Goal: Task Accomplishment & Management: Complete application form

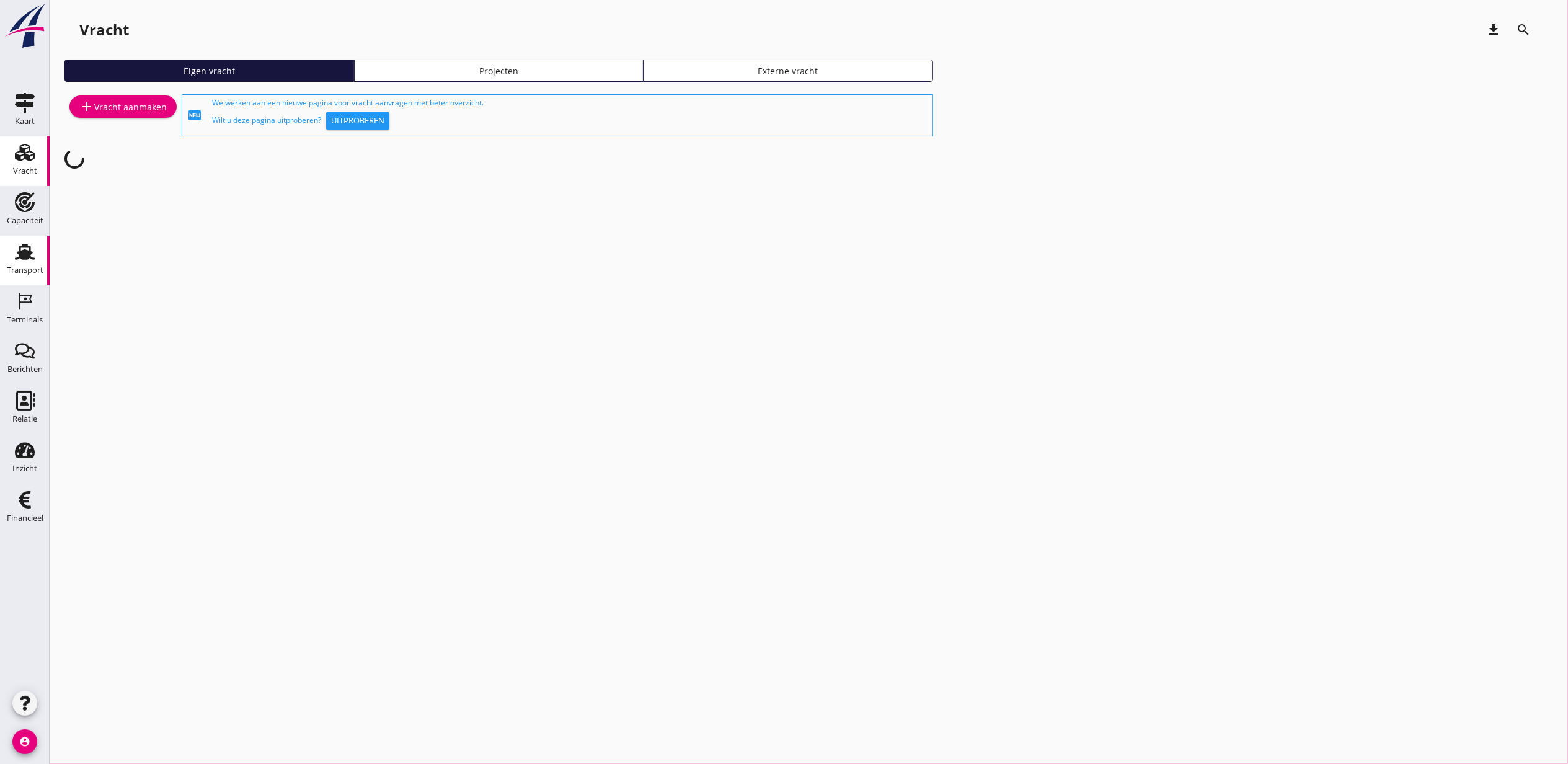
click at [36, 261] on div "Transport" at bounding box center [25, 252] width 30 height 20
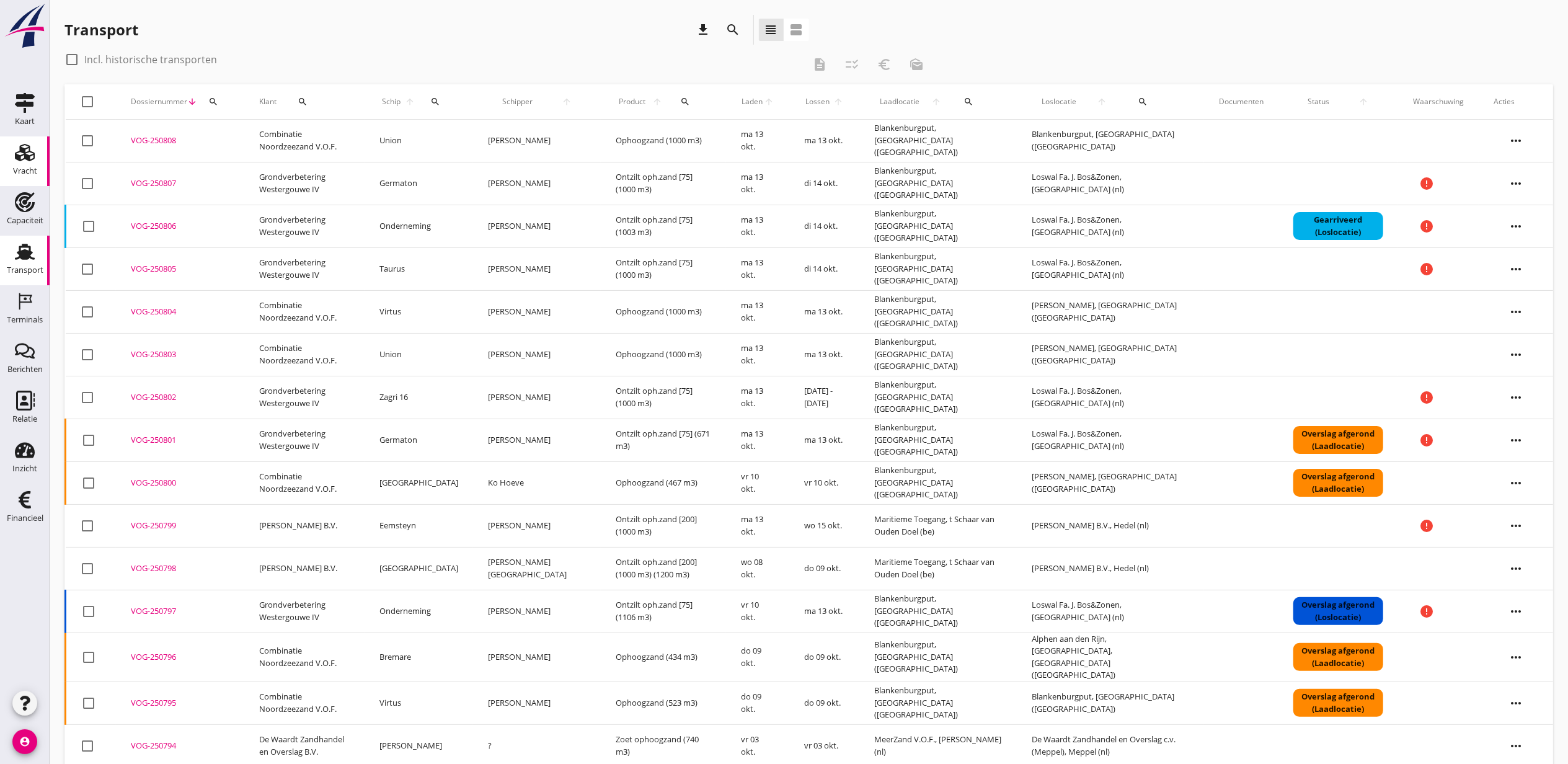
click at [34, 154] on use at bounding box center [25, 152] width 20 height 17
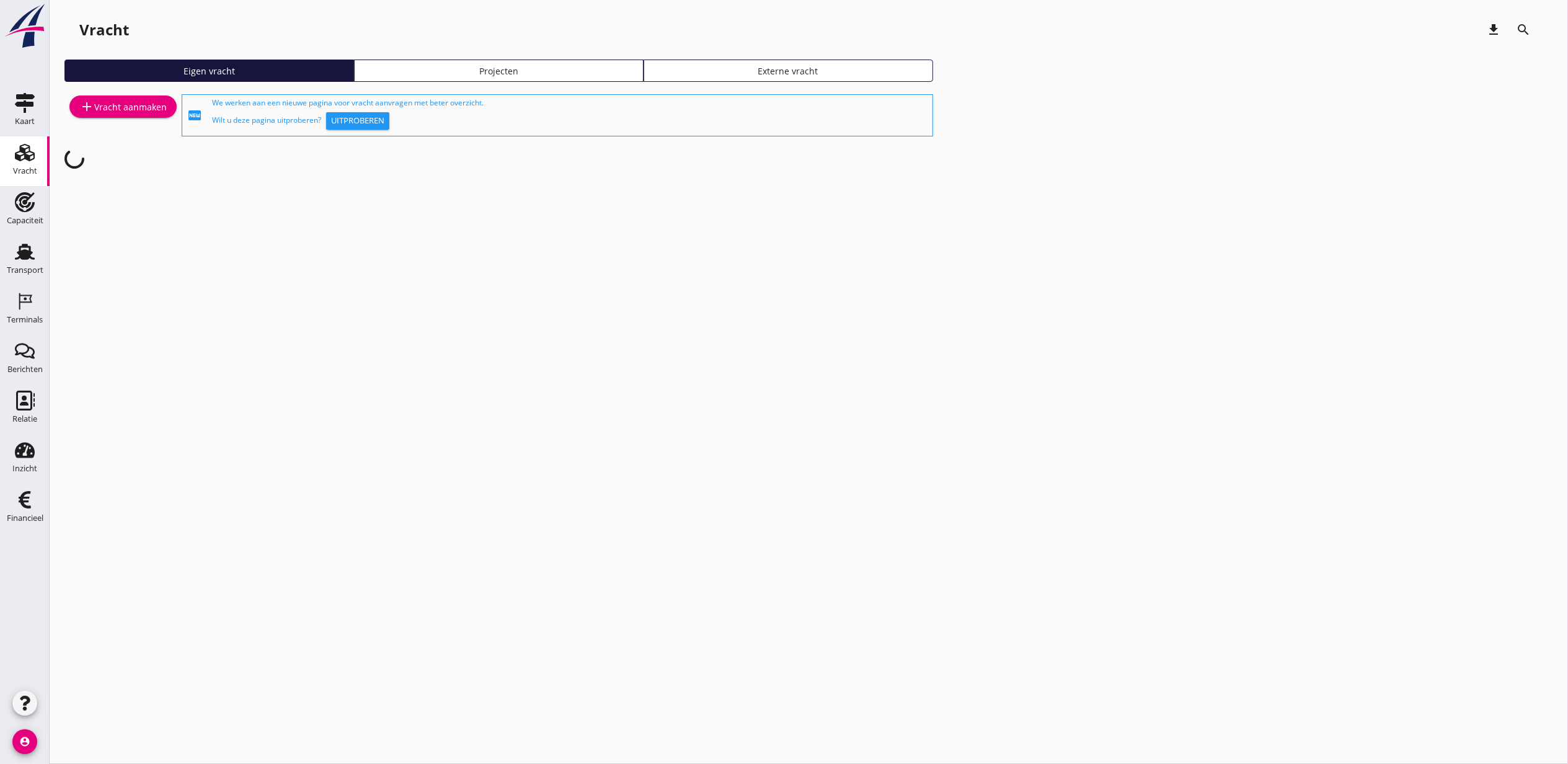
click at [571, 59] on link "Projecten" at bounding box center [499, 70] width 290 height 22
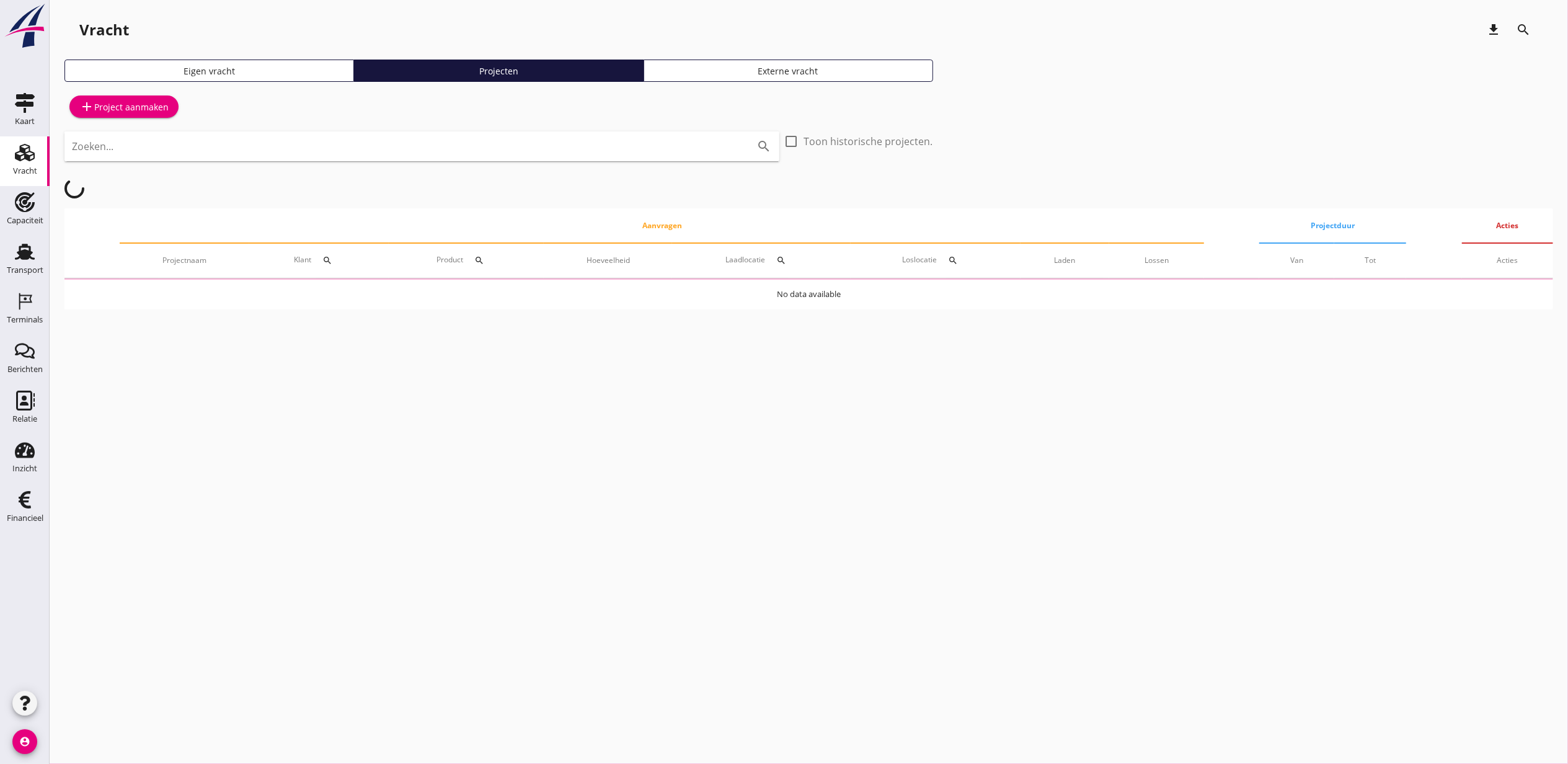
click at [398, 151] on input "Zoeken..." at bounding box center [405, 146] width 665 height 20
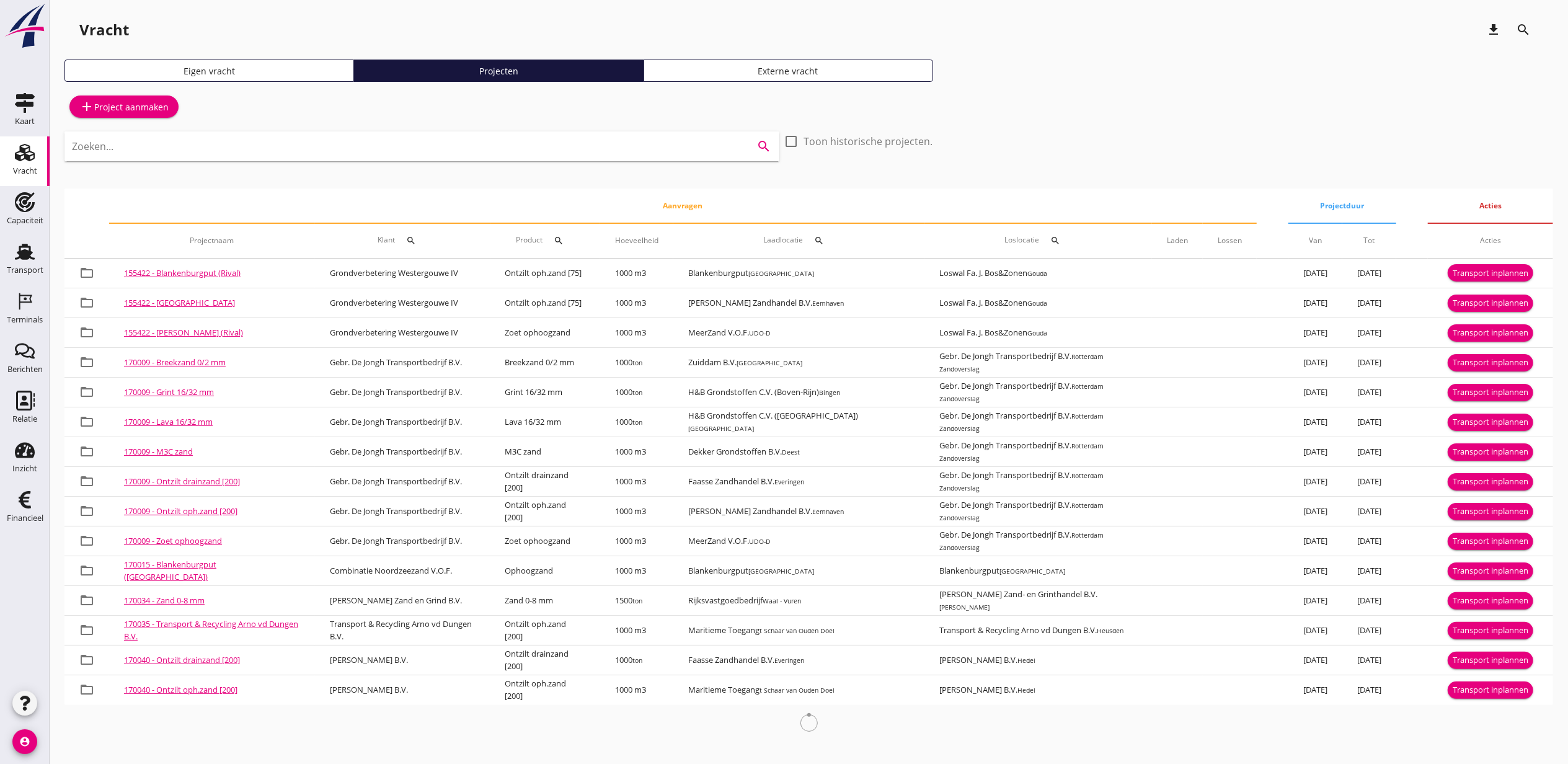
click at [398, 151] on input "Zoeken..." at bounding box center [405, 146] width 665 height 20
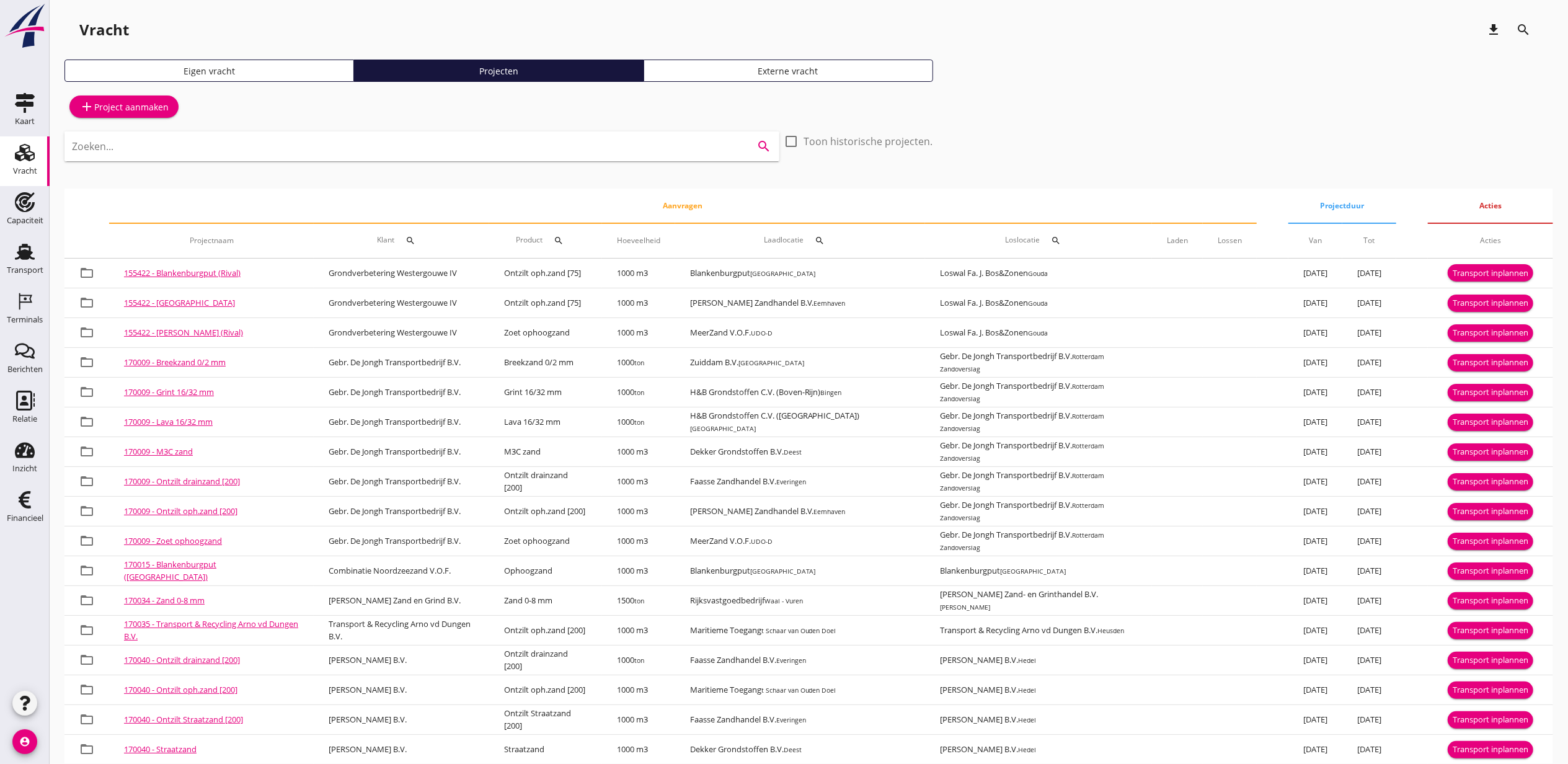
click at [308, 165] on div "Zoeken... search" at bounding box center [421, 155] width 715 height 47
click at [308, 156] on div "Zoeken... search" at bounding box center [421, 146] width 715 height 30
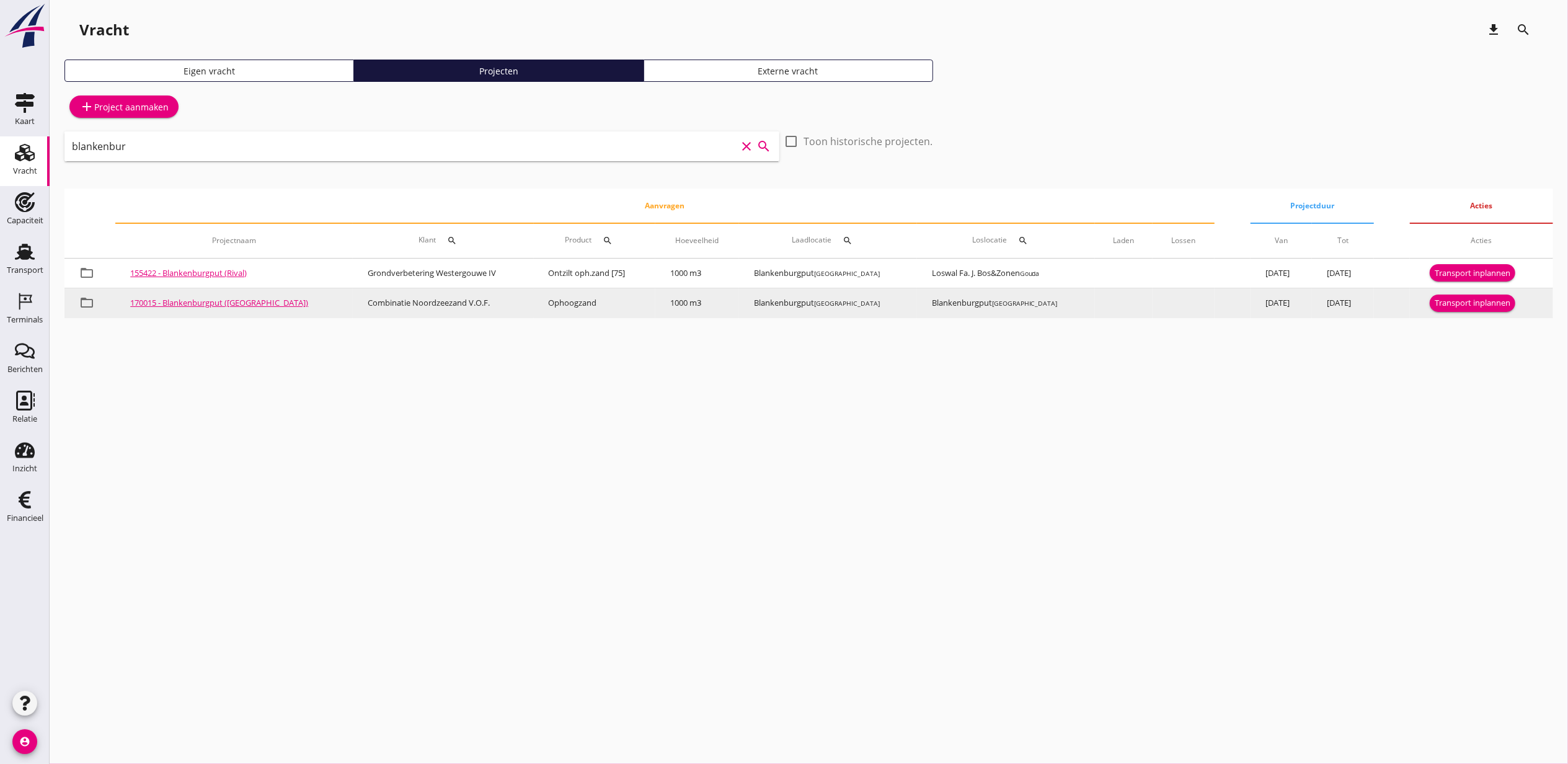
type input "blankenbur"
click at [1456, 299] on div "Transport inplannen" at bounding box center [1473, 303] width 76 height 12
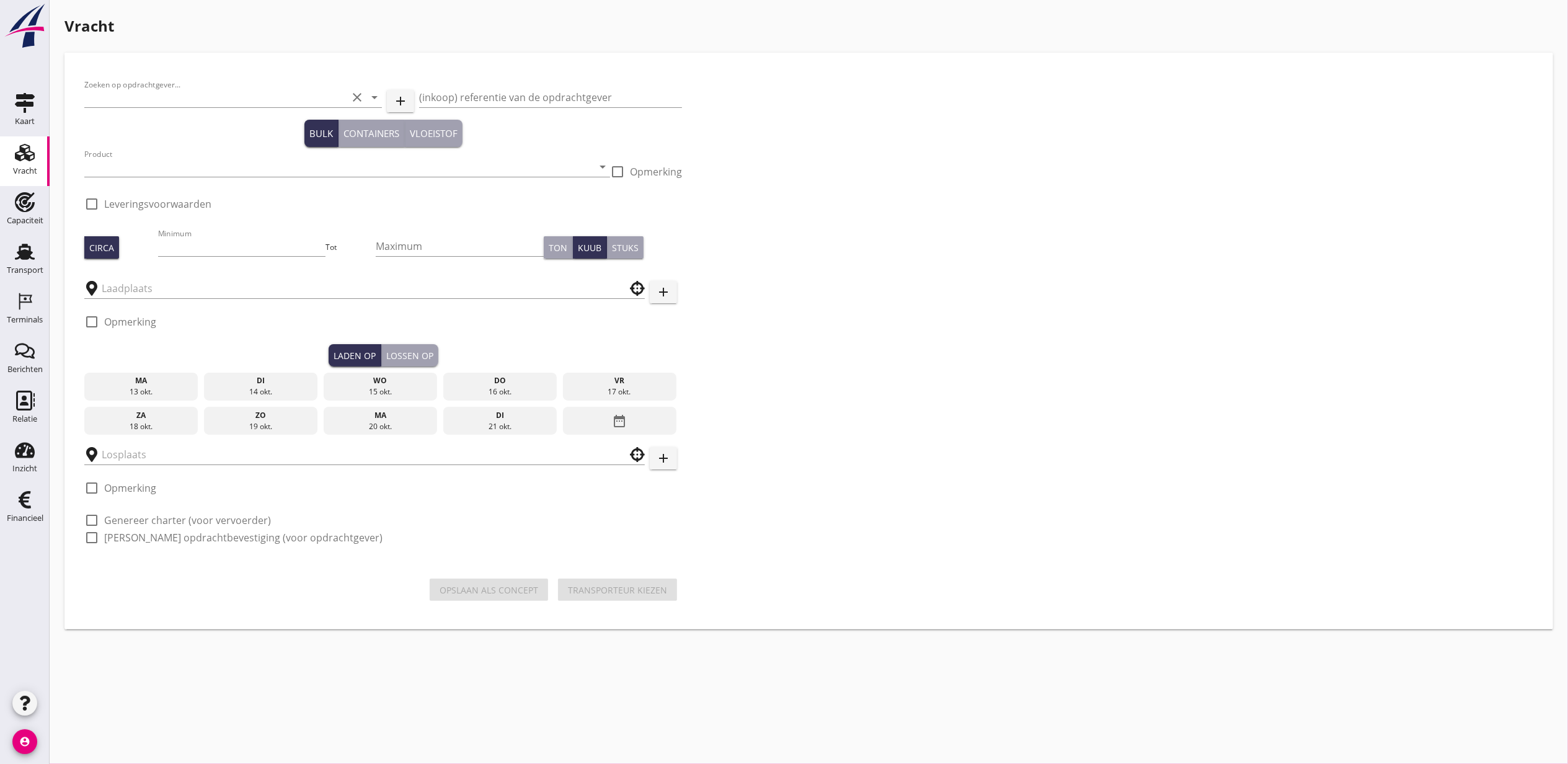
type input "Combinatie Noordzeezand V.O.F."
type input "Ophoogzand (6120)"
type input "1000"
type input "Blankenburgput"
checkbox input "true"
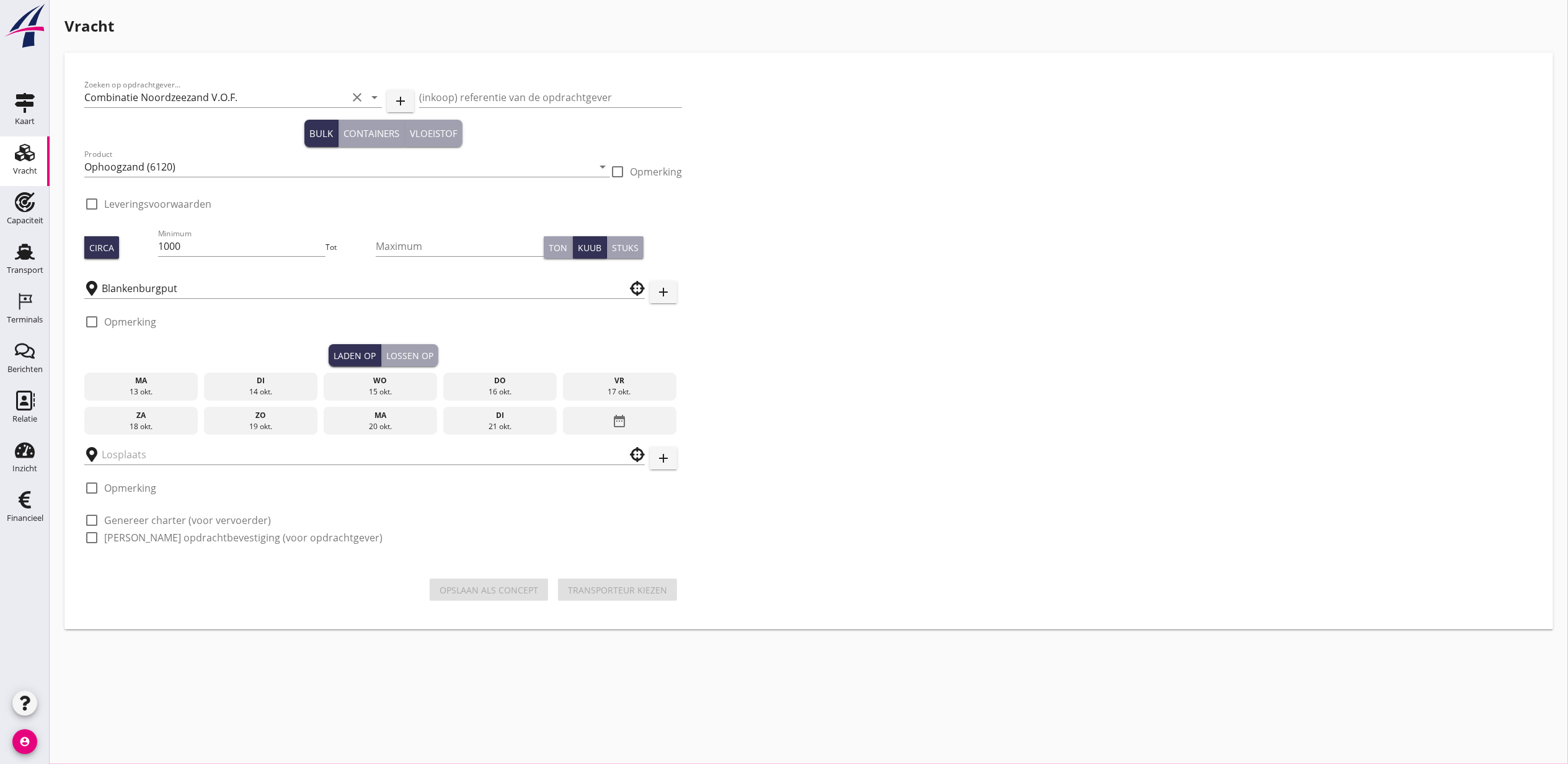
type input "Blankenburgput"
checkbox input "true"
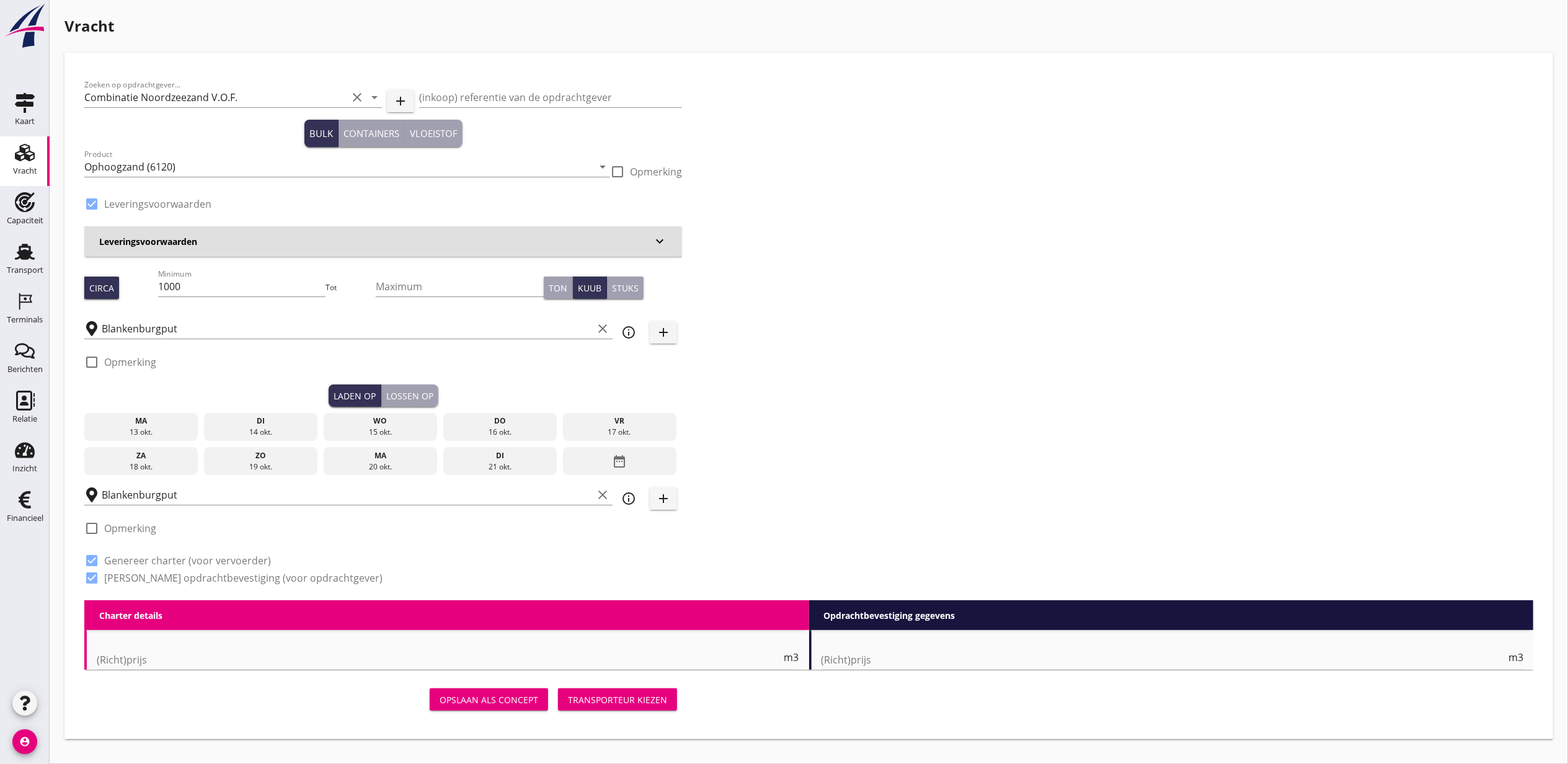
type input "1.15"
radio input "false"
type input "1.15"
radio input "false"
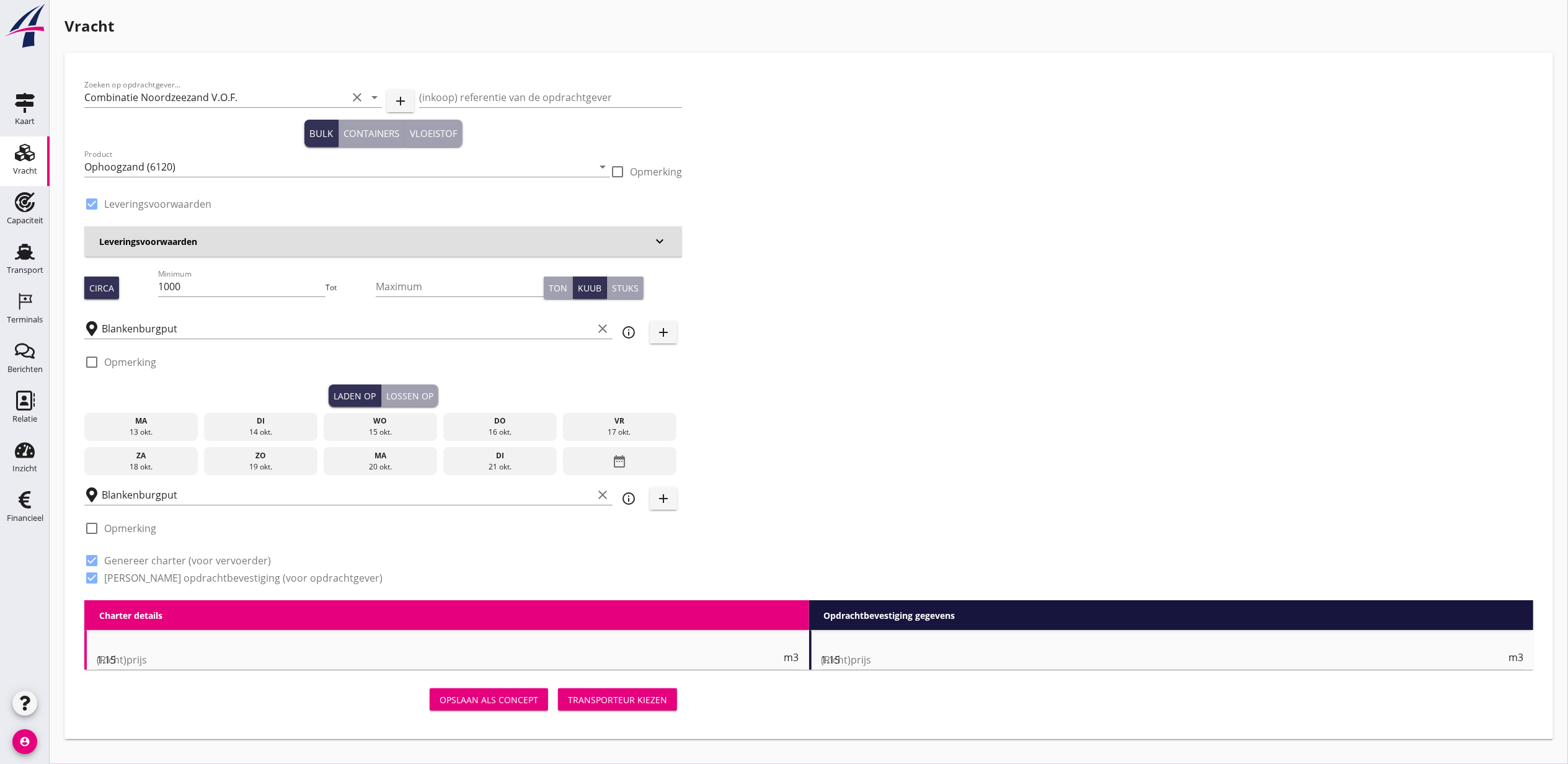
radio input "false"
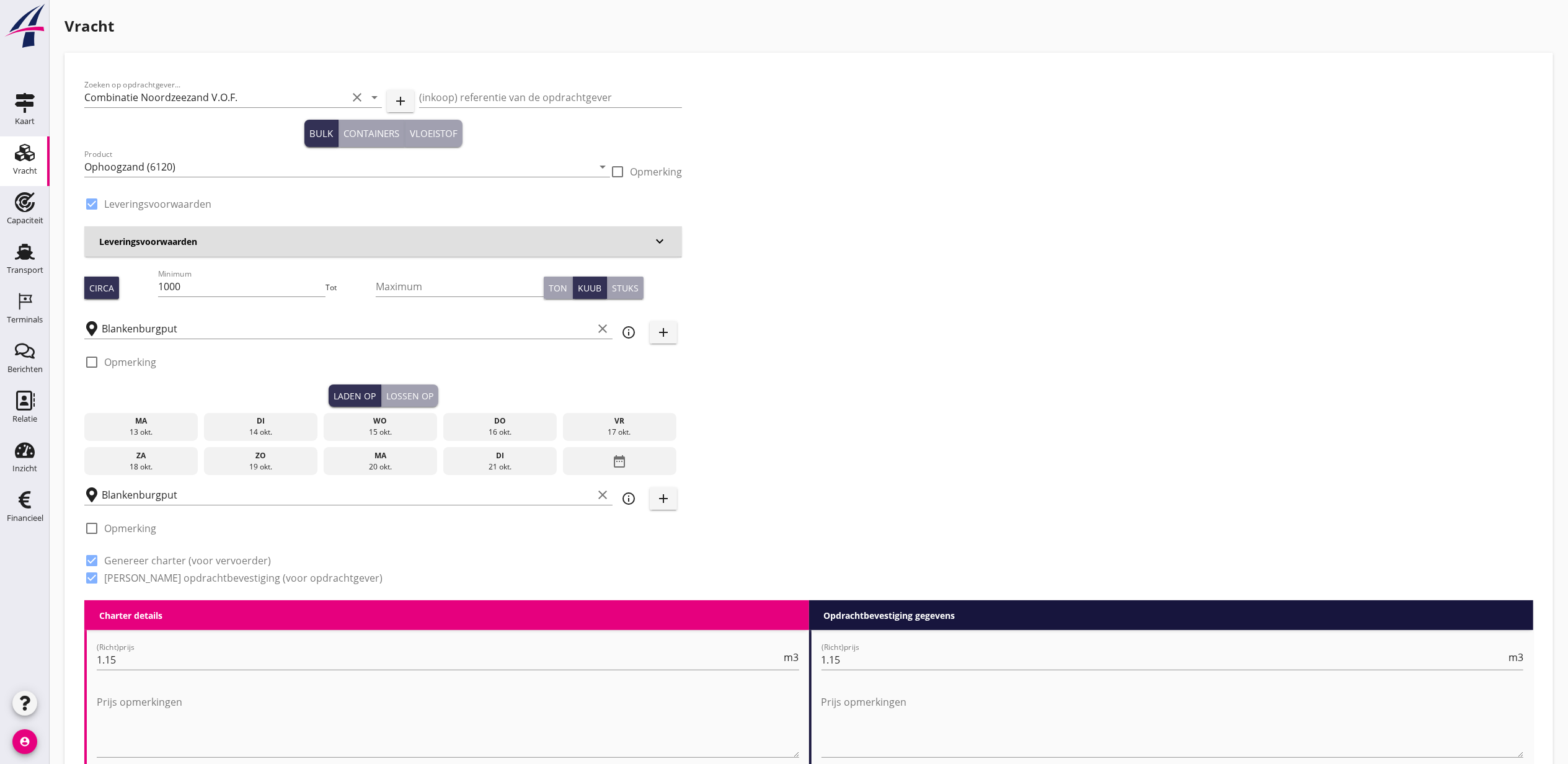
click at [130, 420] on div "ma" at bounding box center [141, 421] width 108 height 11
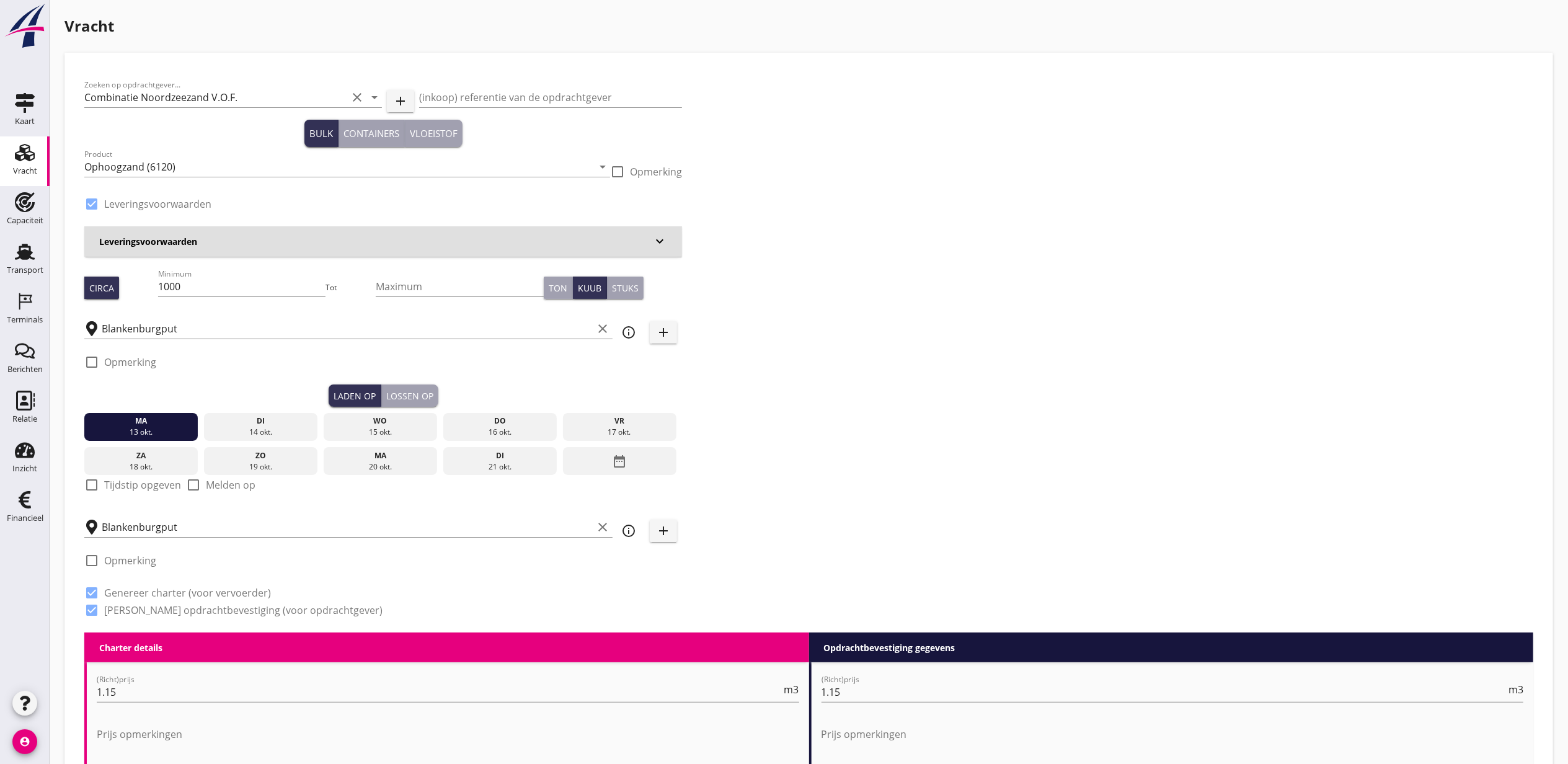
click at [126, 497] on div "check_box_outline_blank Tijdstip opgeven" at bounding box center [132, 493] width 96 height 30
click at [126, 490] on label "Tijdstip opgeven" at bounding box center [143, 484] width 77 height 12
checkbox input "true"
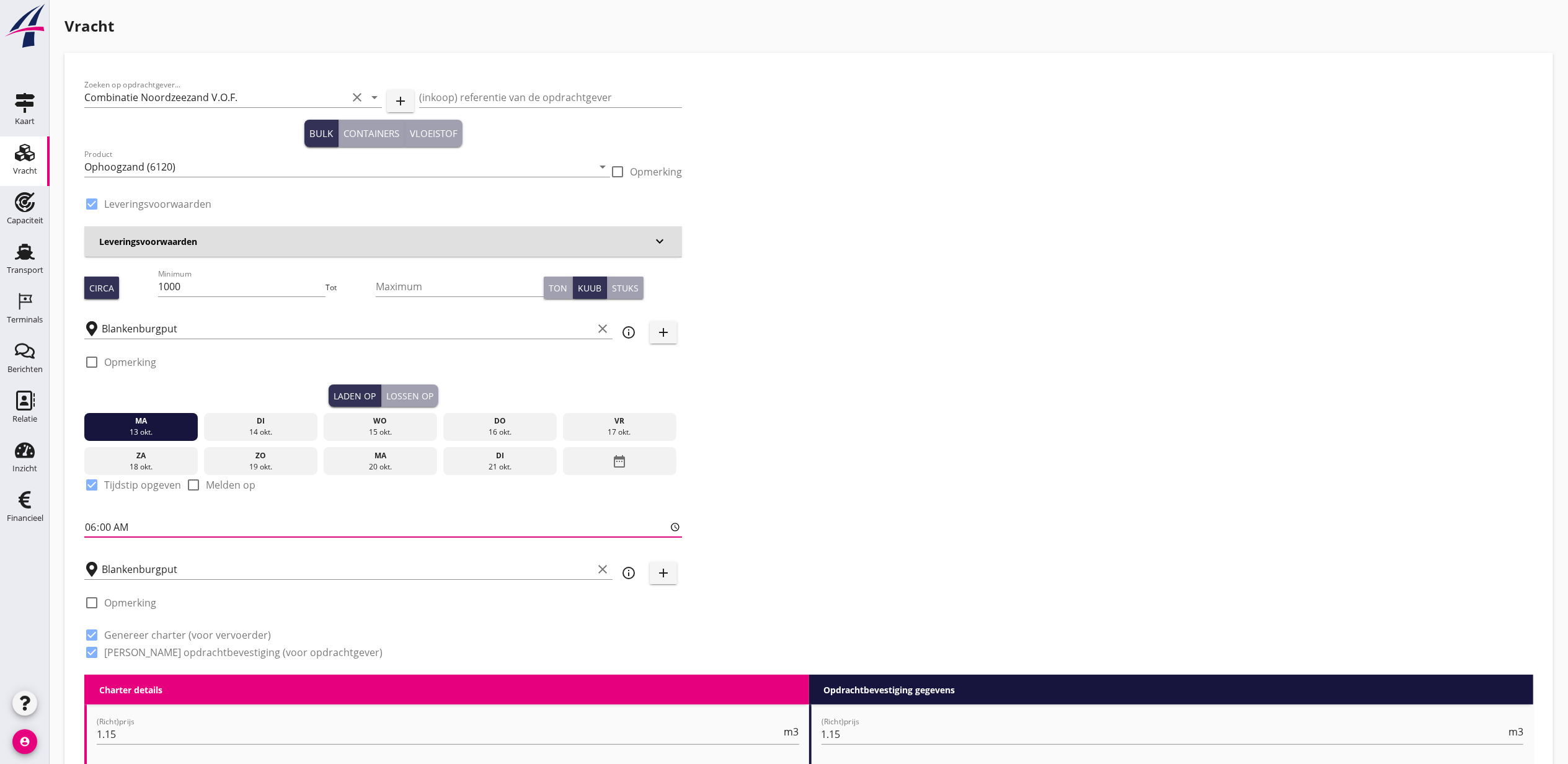
click at [92, 531] on input "06:00" at bounding box center [383, 527] width 598 height 20
click at [91, 530] on input "08:00" at bounding box center [383, 527] width 598 height 20
type input "07:45"
click at [403, 393] on div "Lossen op" at bounding box center [410, 396] width 47 height 13
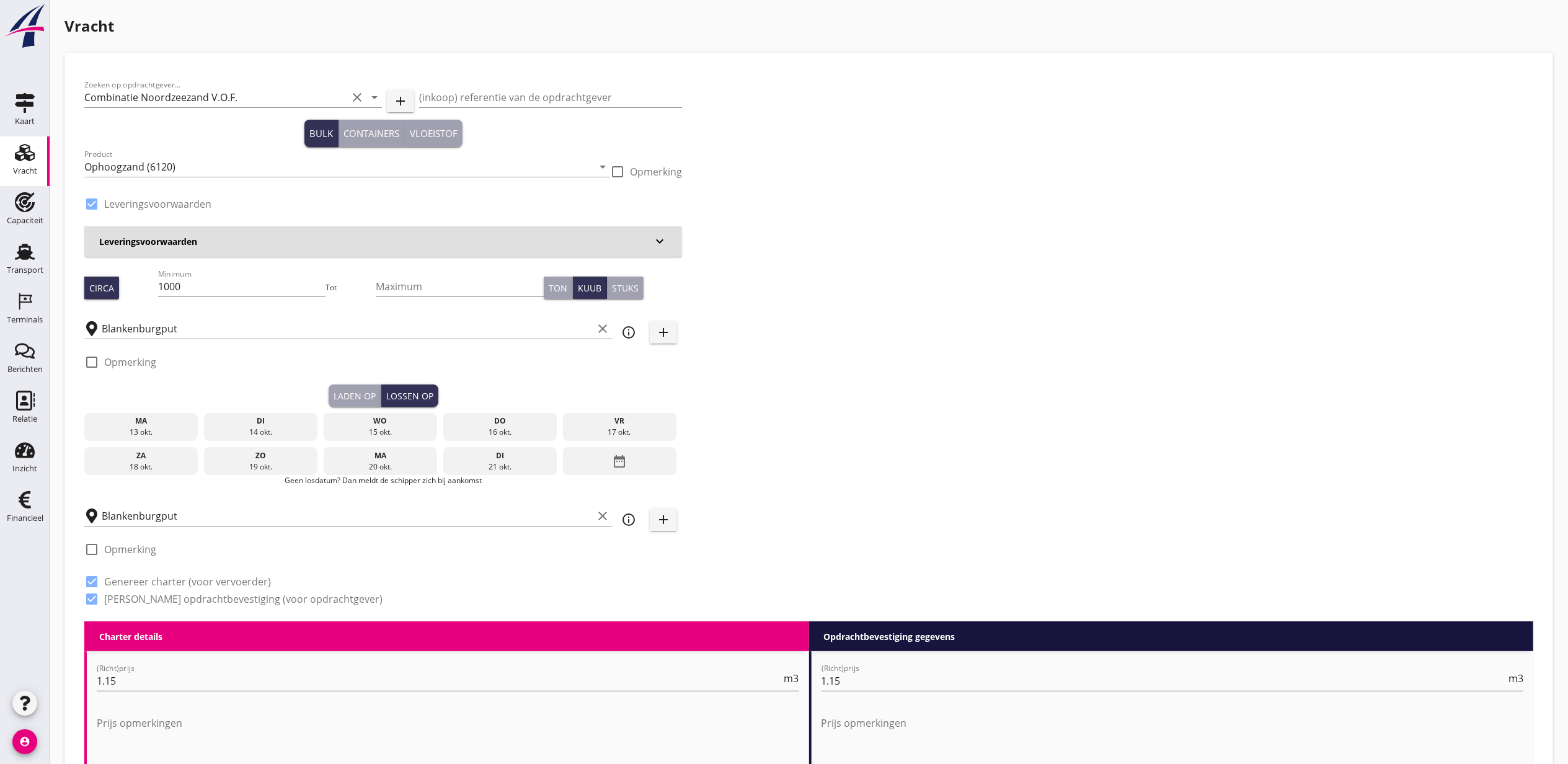
drag, startPoint x: 340, startPoint y: 387, endPoint x: 351, endPoint y: 392, distance: 12.1
click at [341, 387] on button "Laden op" at bounding box center [355, 395] width 53 height 22
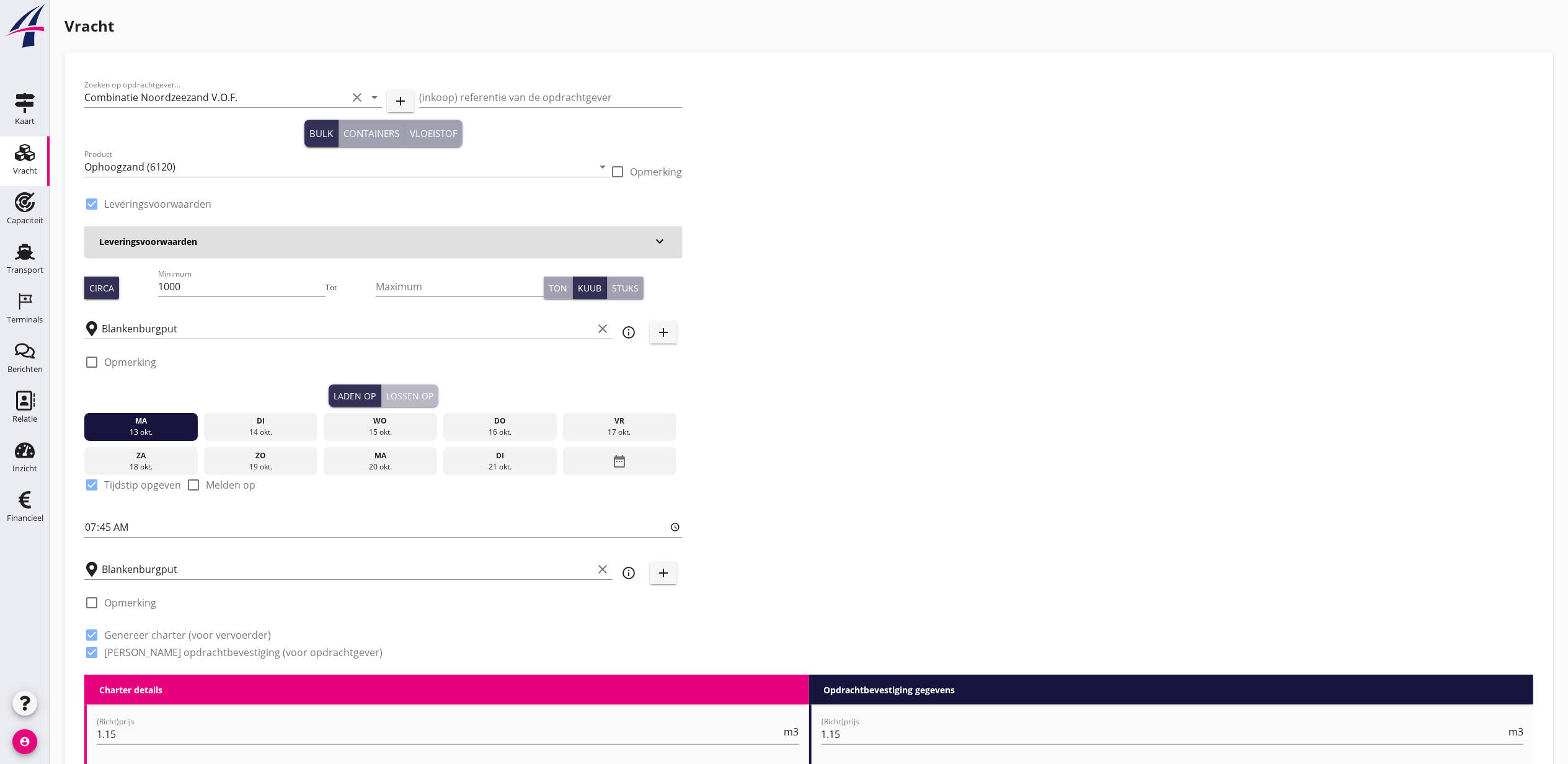
click at [433, 398] on button "Lossen op" at bounding box center [410, 395] width 57 height 22
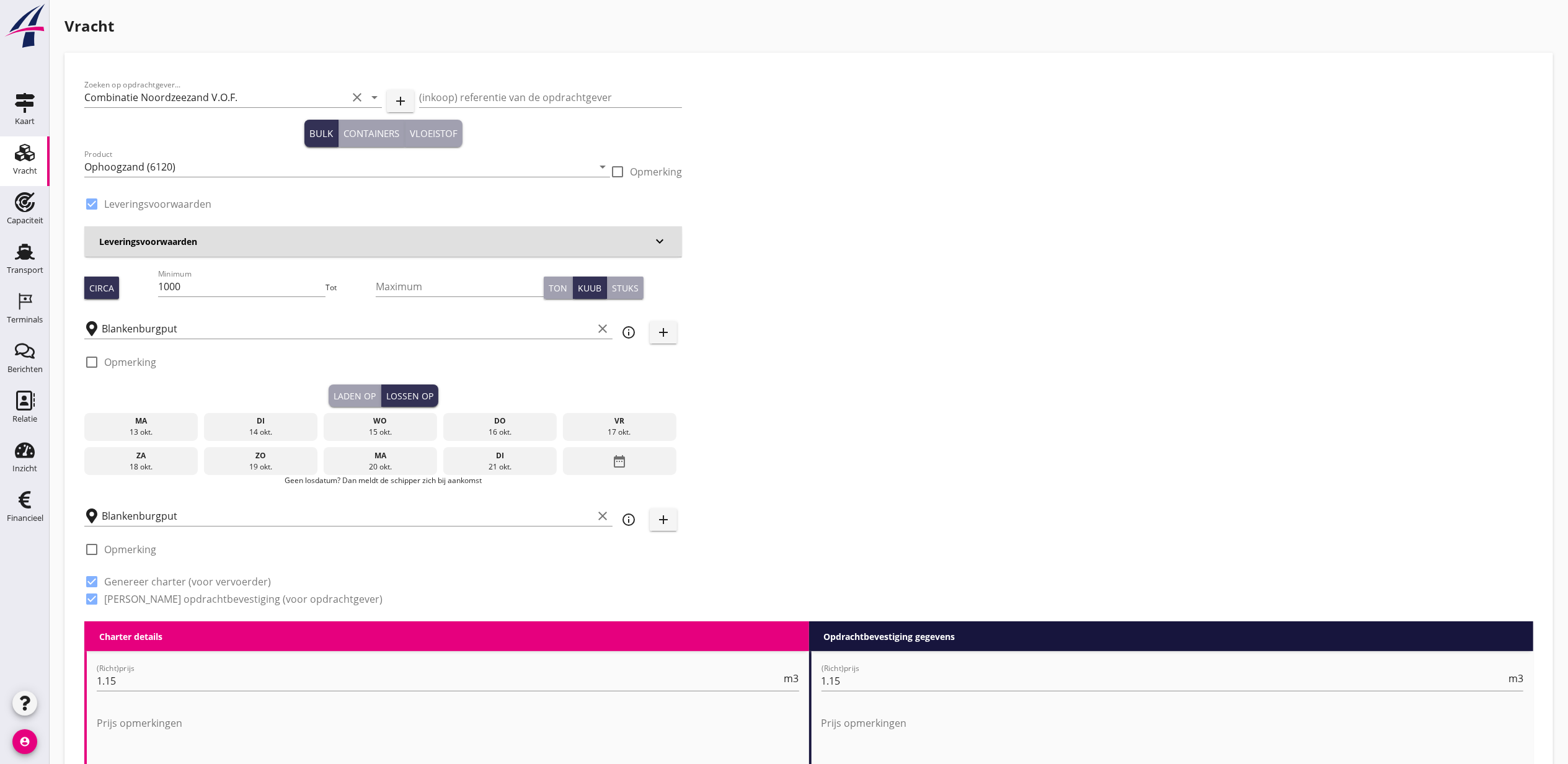
click at [162, 432] on div "13 okt." at bounding box center [141, 432] width 108 height 11
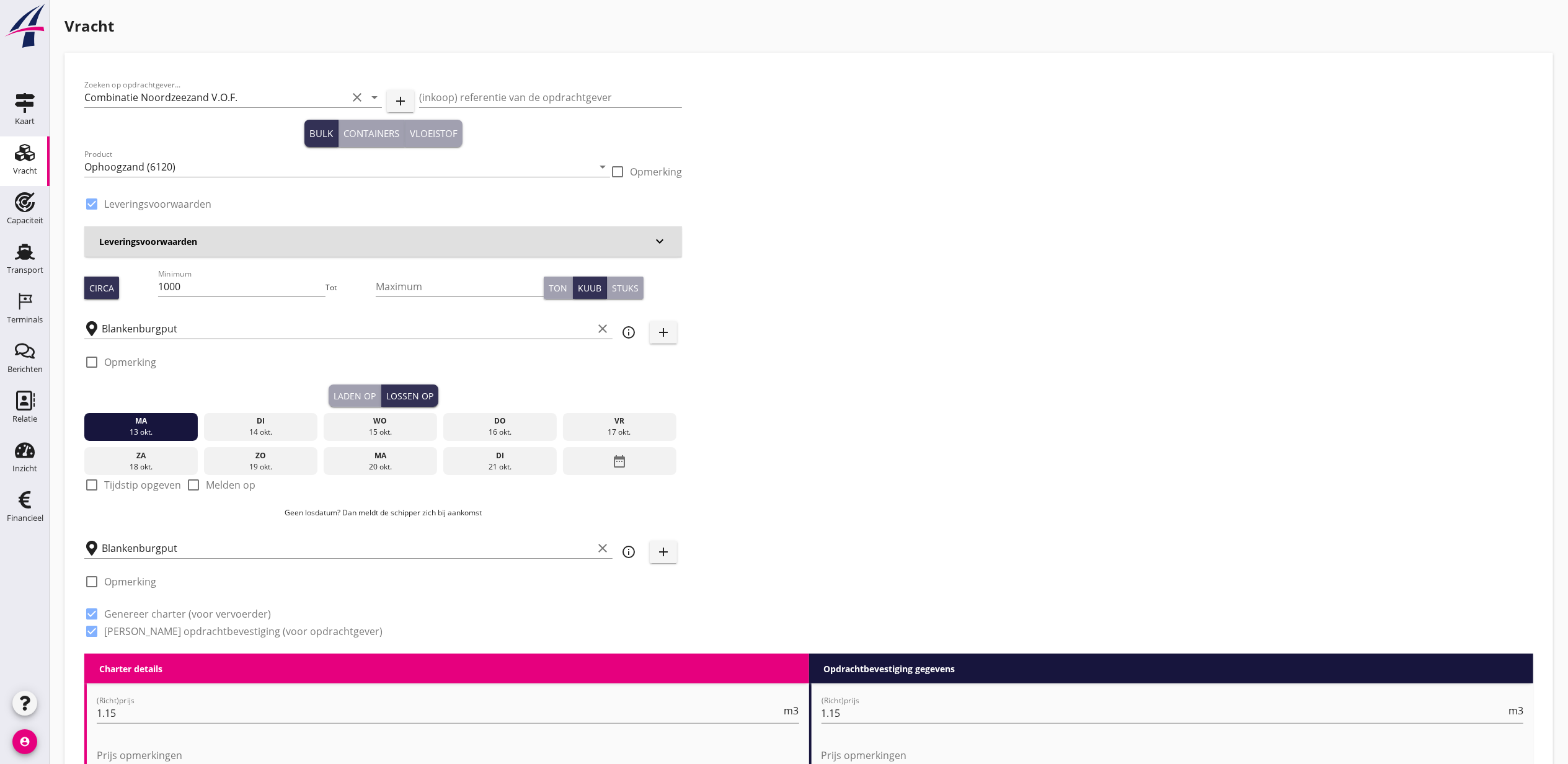
click at [362, 398] on div "Laden op" at bounding box center [354, 396] width 42 height 13
checkbox input "true"
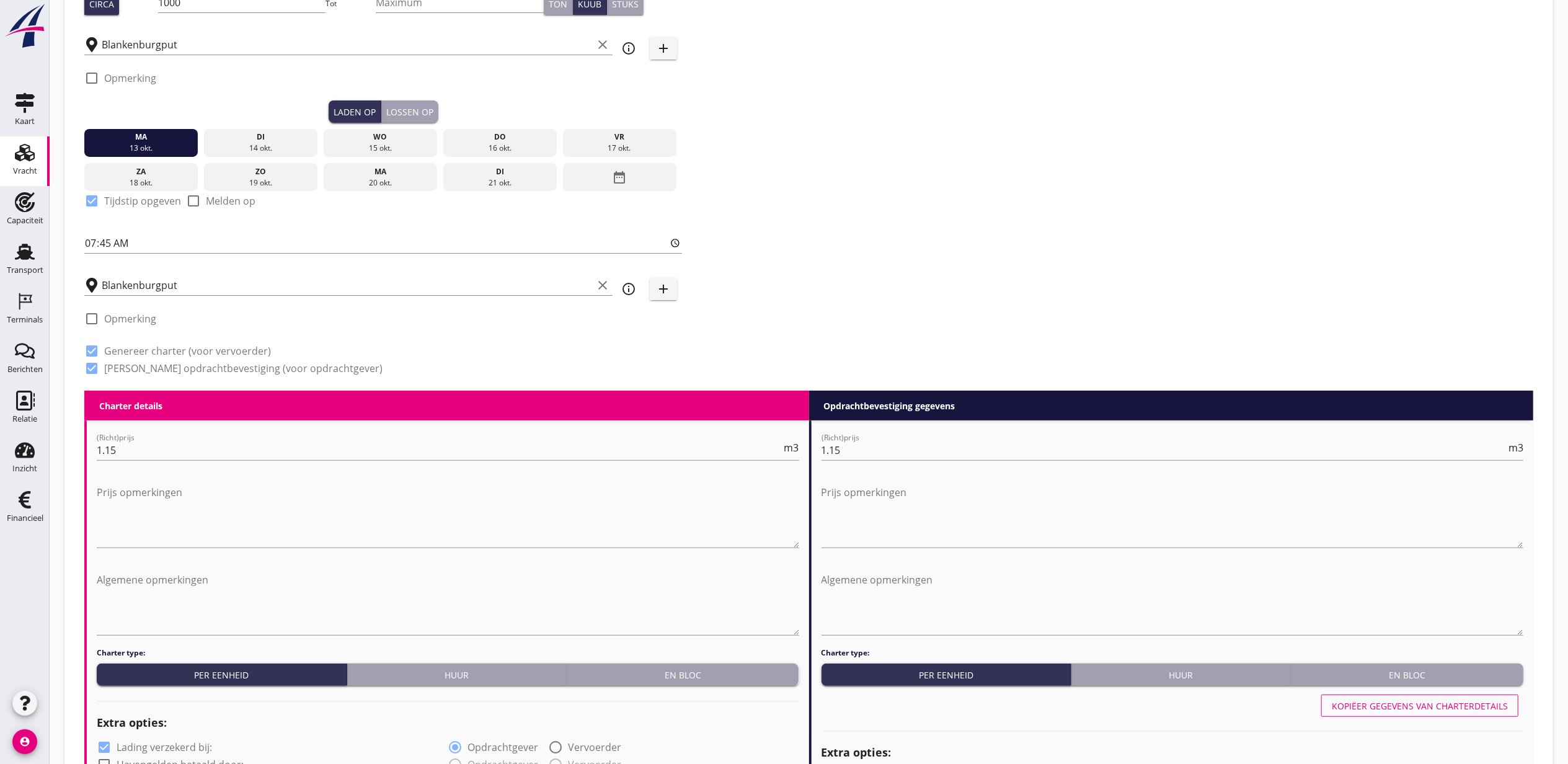
scroll to position [128, 0]
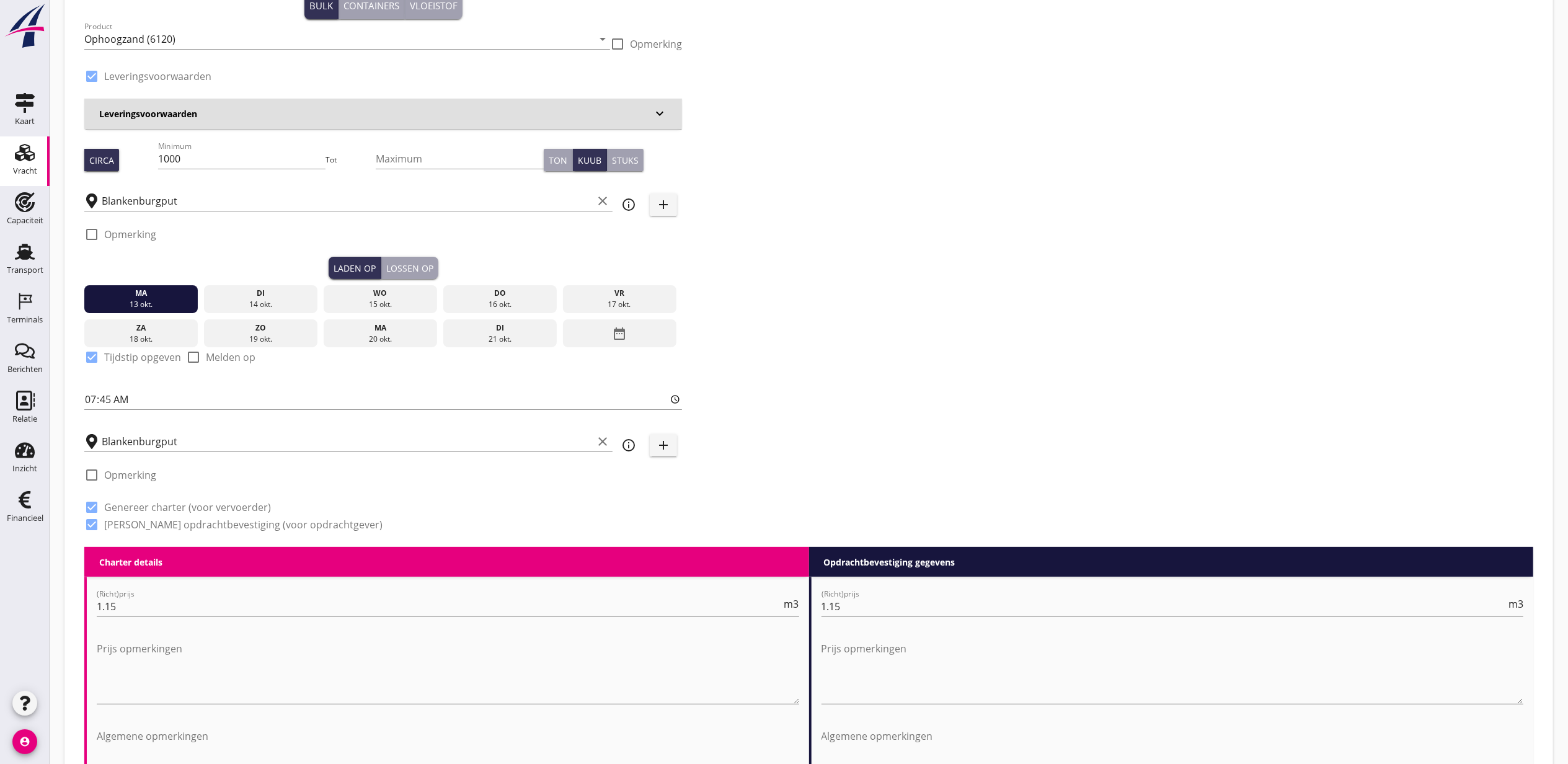
click at [417, 251] on div "check_box_outline_blank Opmerking" at bounding box center [383, 238] width 598 height 37
click at [421, 261] on div "Lossen op" at bounding box center [410, 268] width 47 height 13
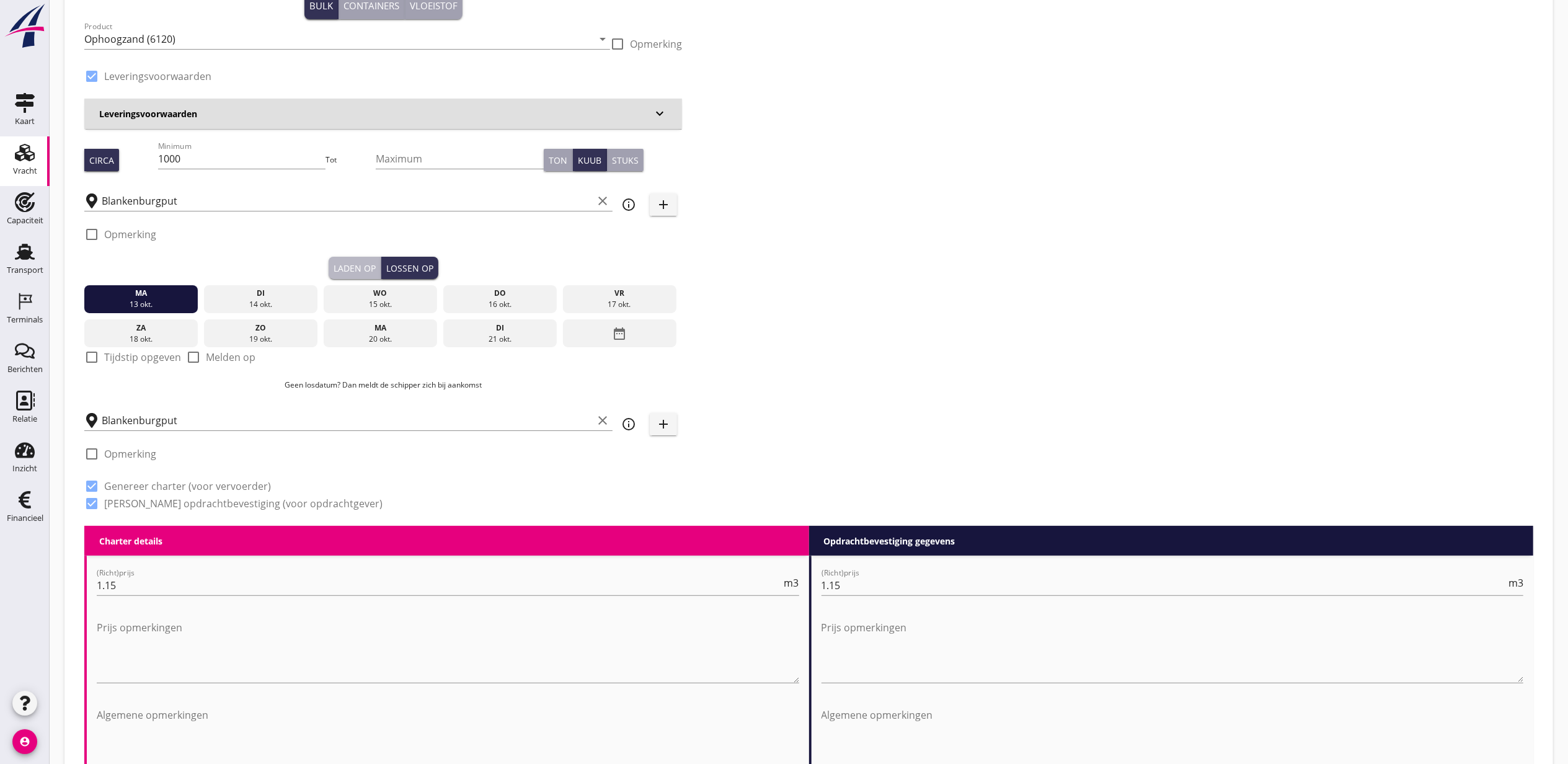
click at [343, 261] on div "Laden op" at bounding box center [354, 268] width 42 height 13
checkbox input "true"
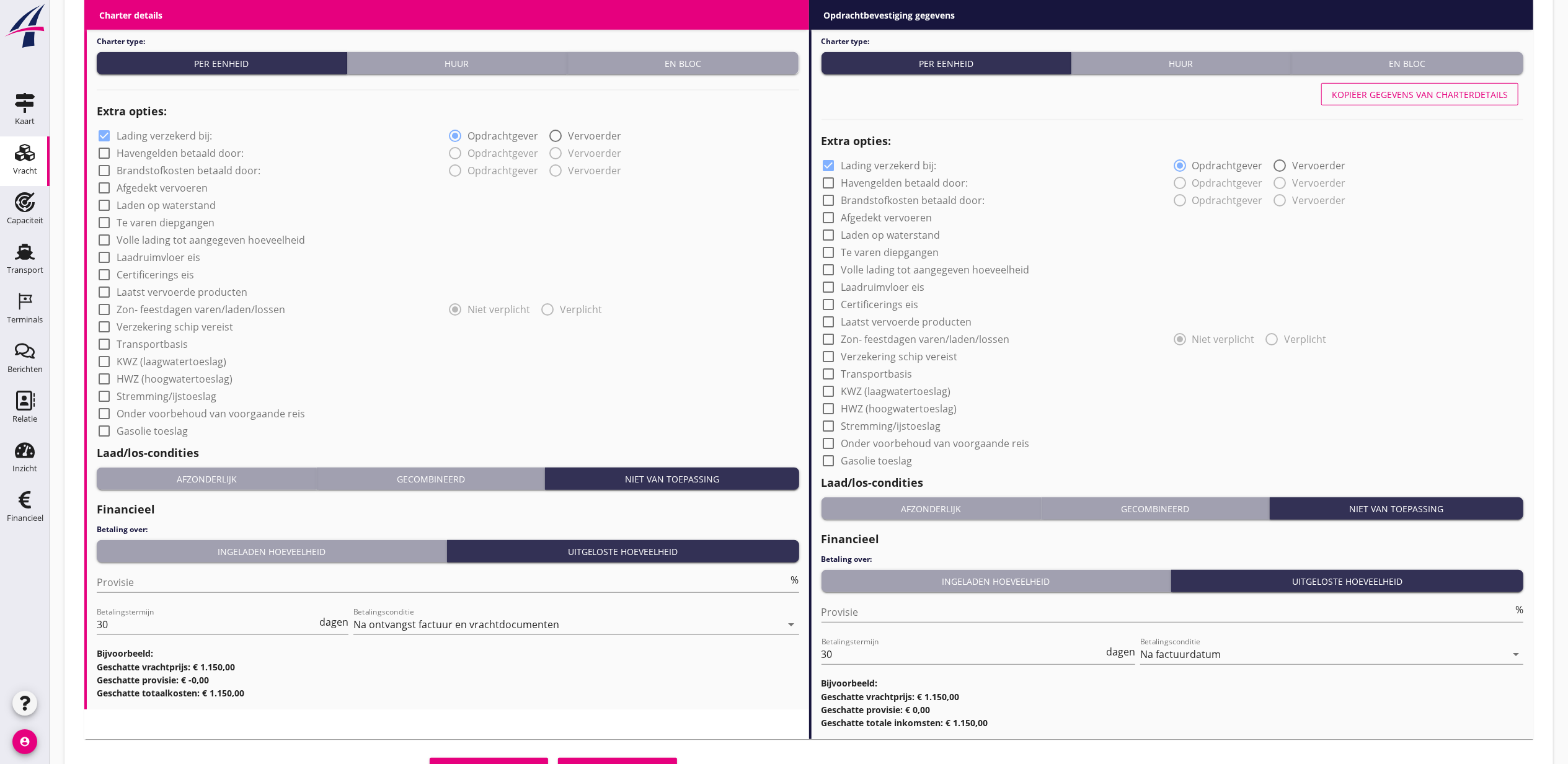
scroll to position [955, 0]
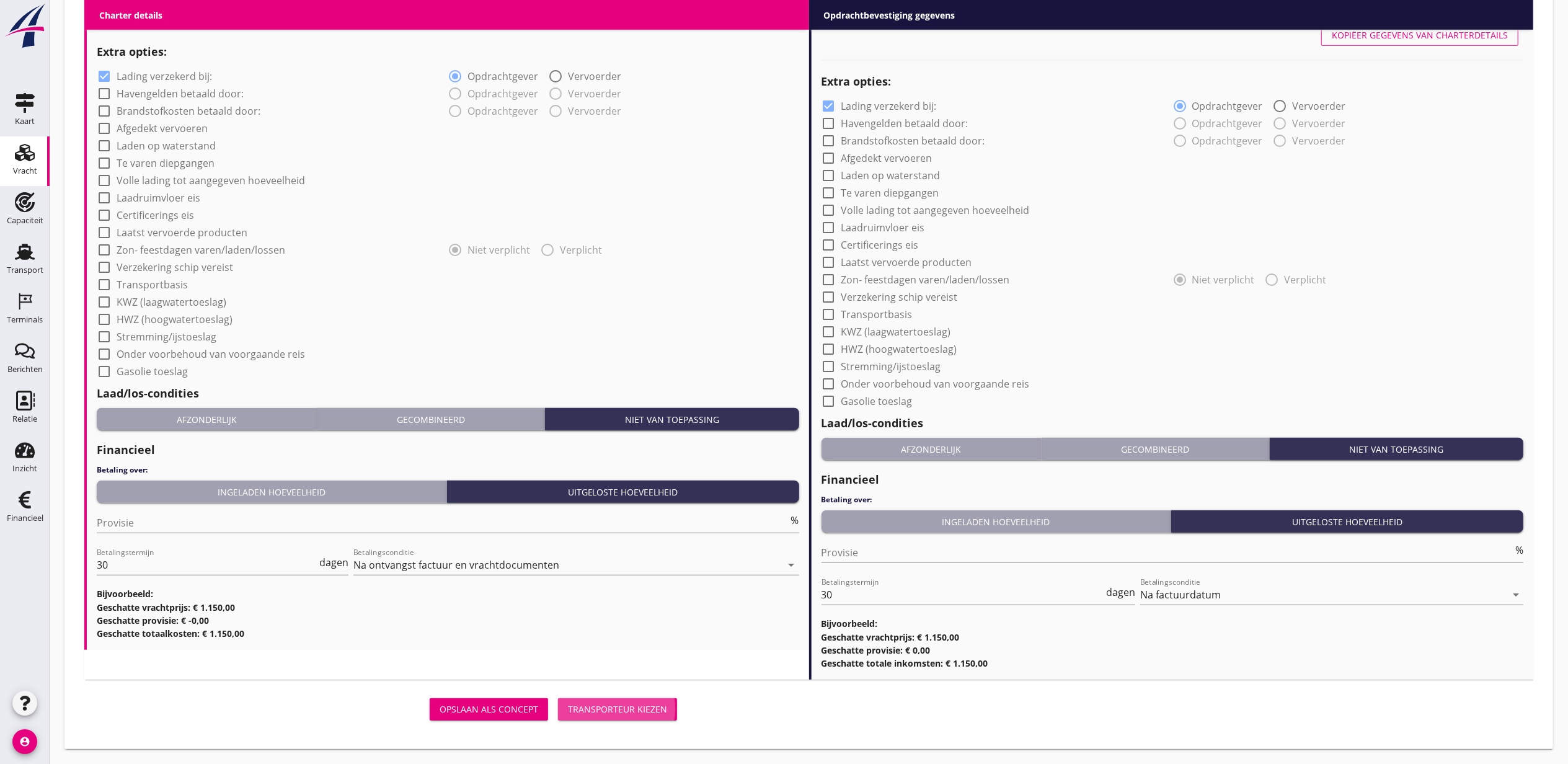
click at [660, 700] on button "Transporteur kiezen" at bounding box center [618, 709] width 119 height 22
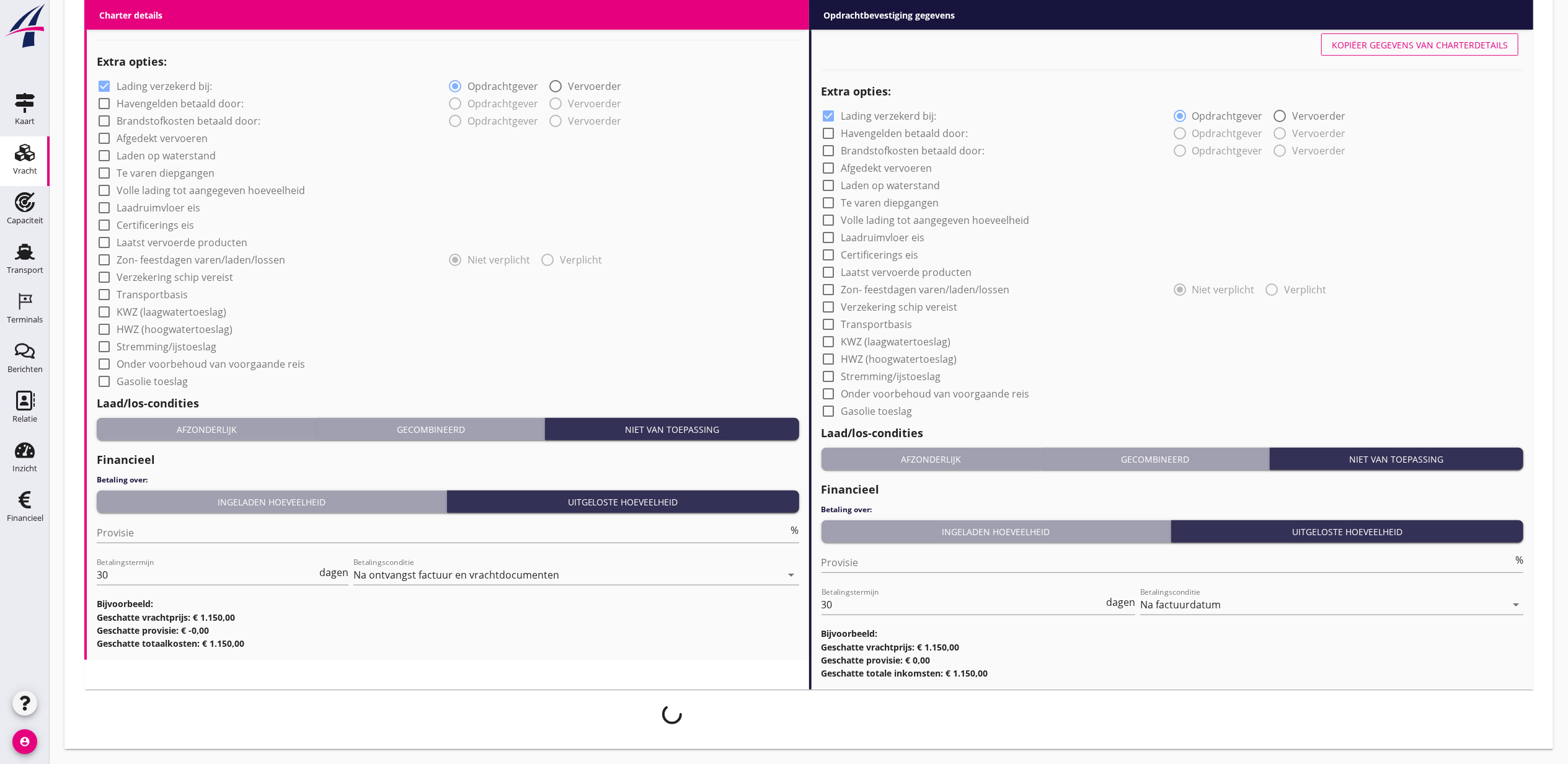
scroll to position [945, 0]
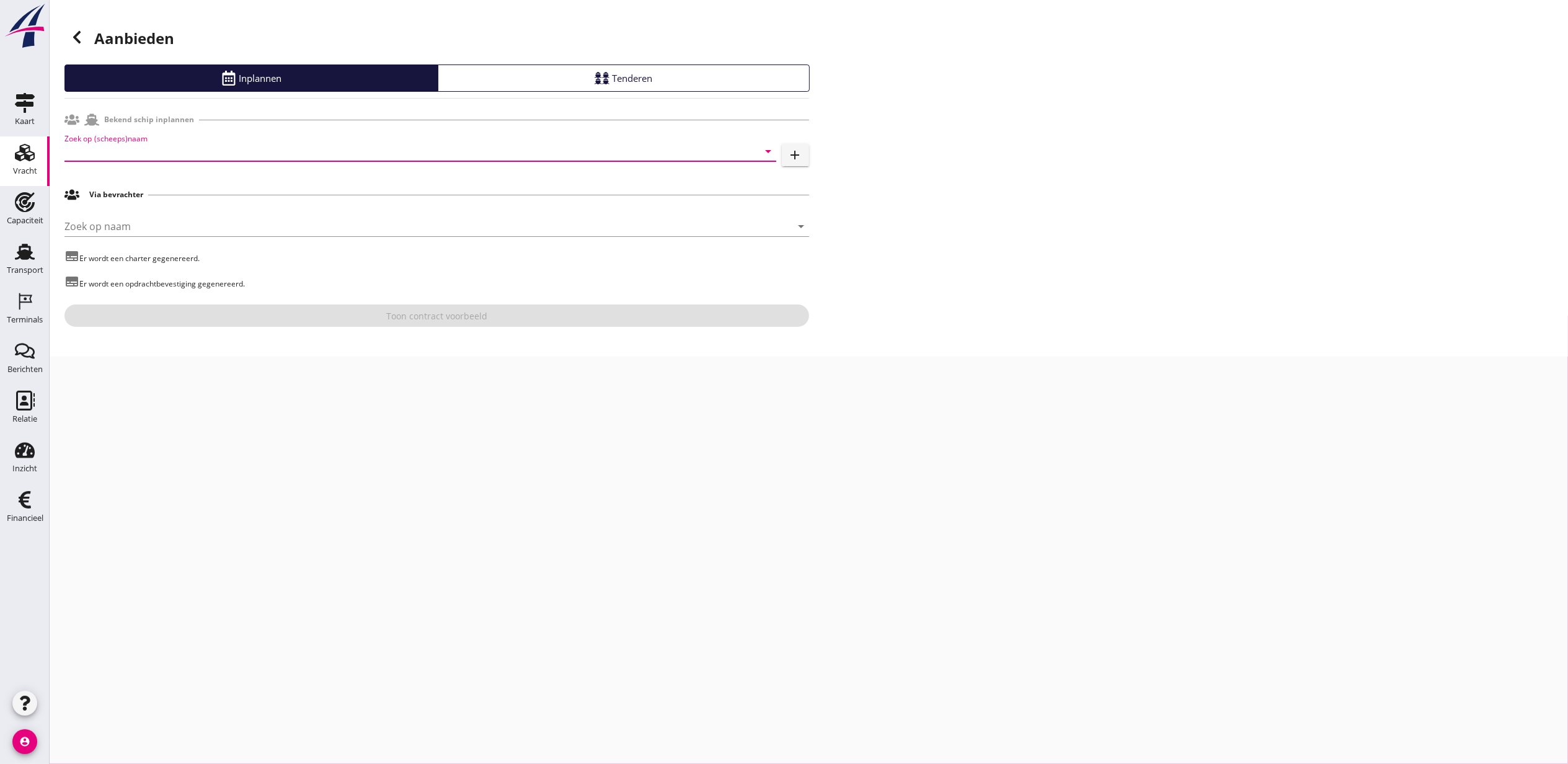
click at [169, 160] on input "Zoek op (scheeps)naam" at bounding box center [403, 151] width 677 height 20
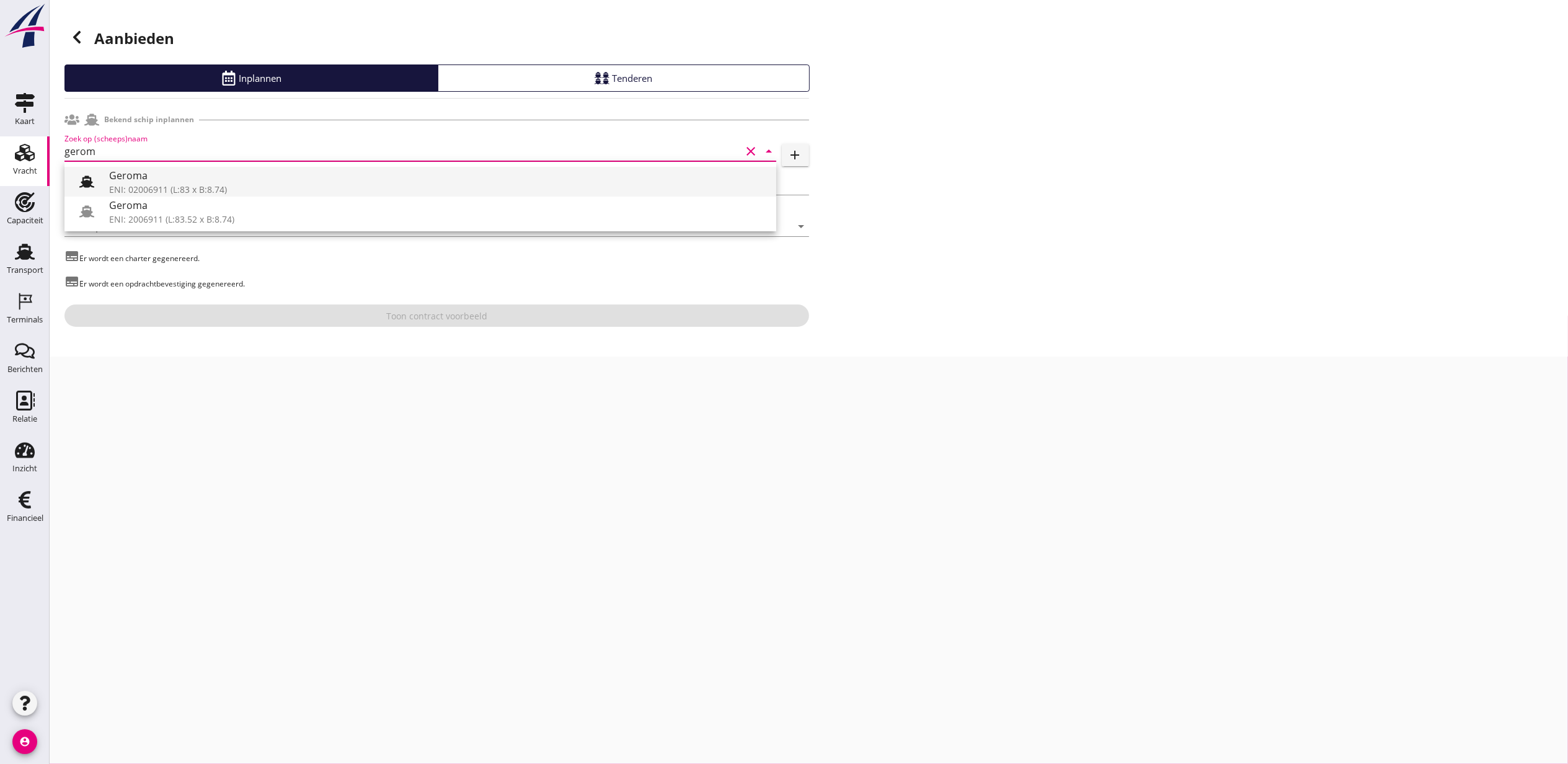
click at [252, 171] on div "Geroma" at bounding box center [438, 175] width 658 height 15
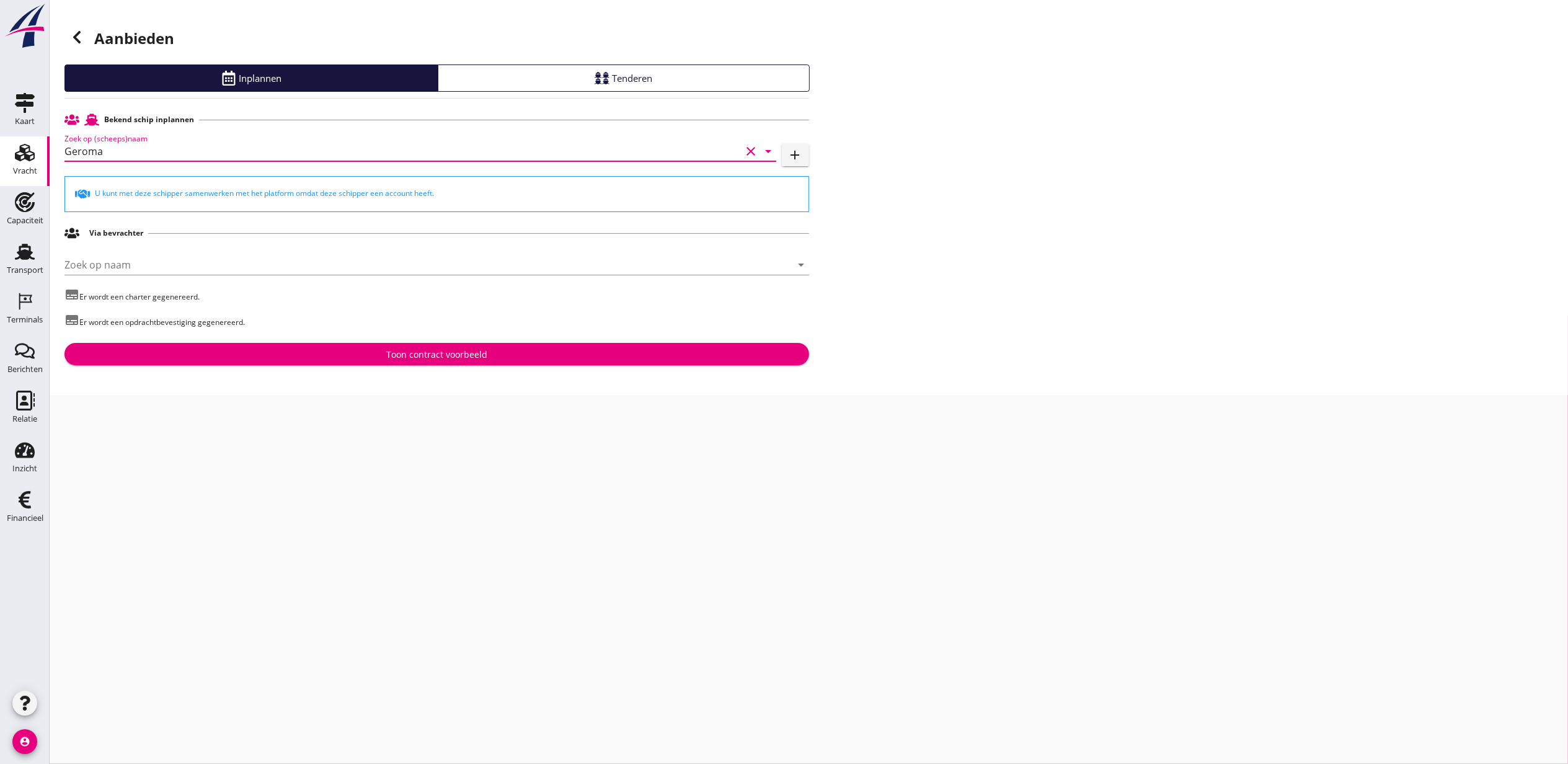
type input "Geroma"
click at [432, 362] on button "Toon contract voorbeeld" at bounding box center [436, 353] width 745 height 22
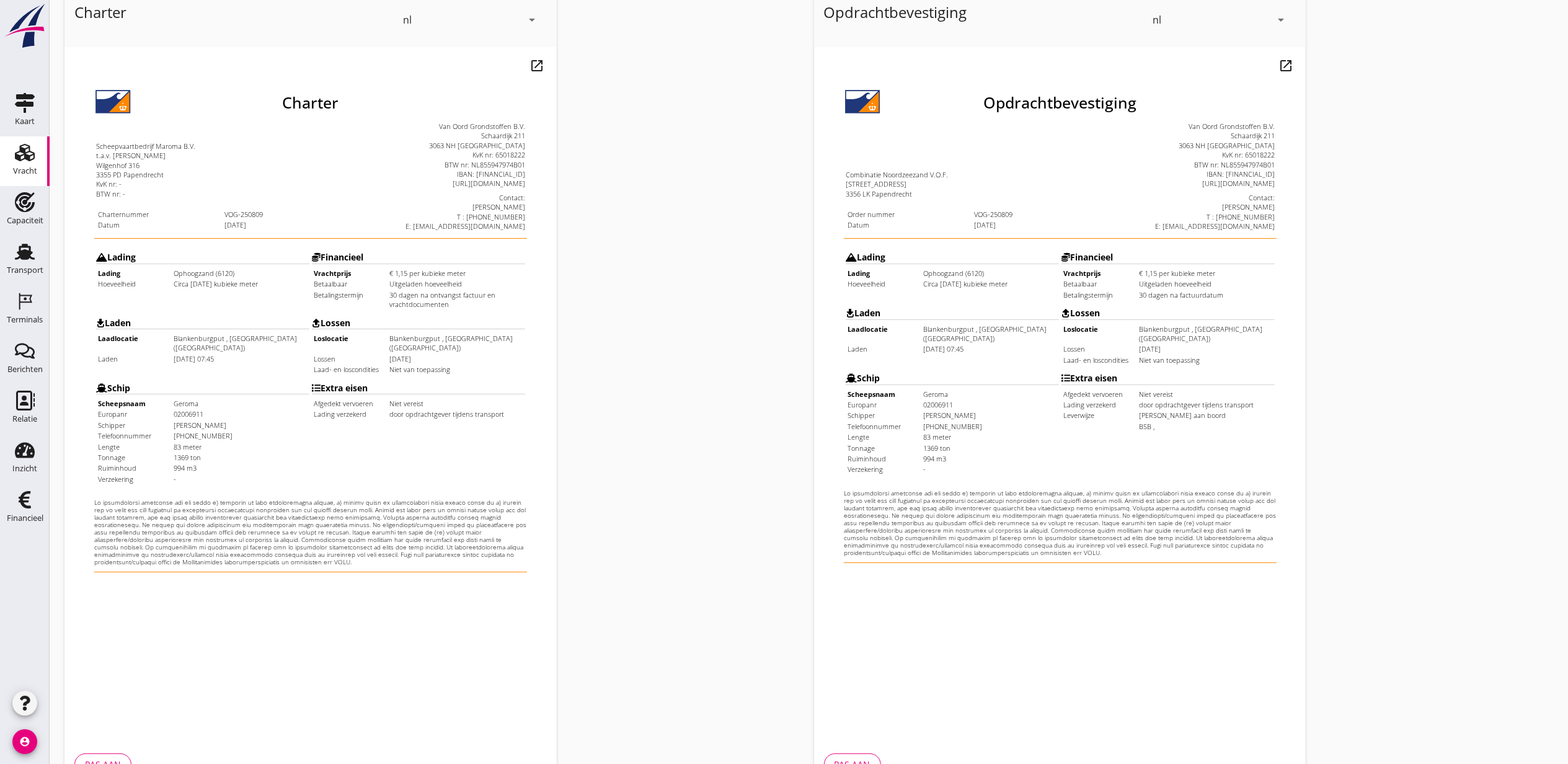
scroll to position [154, 0]
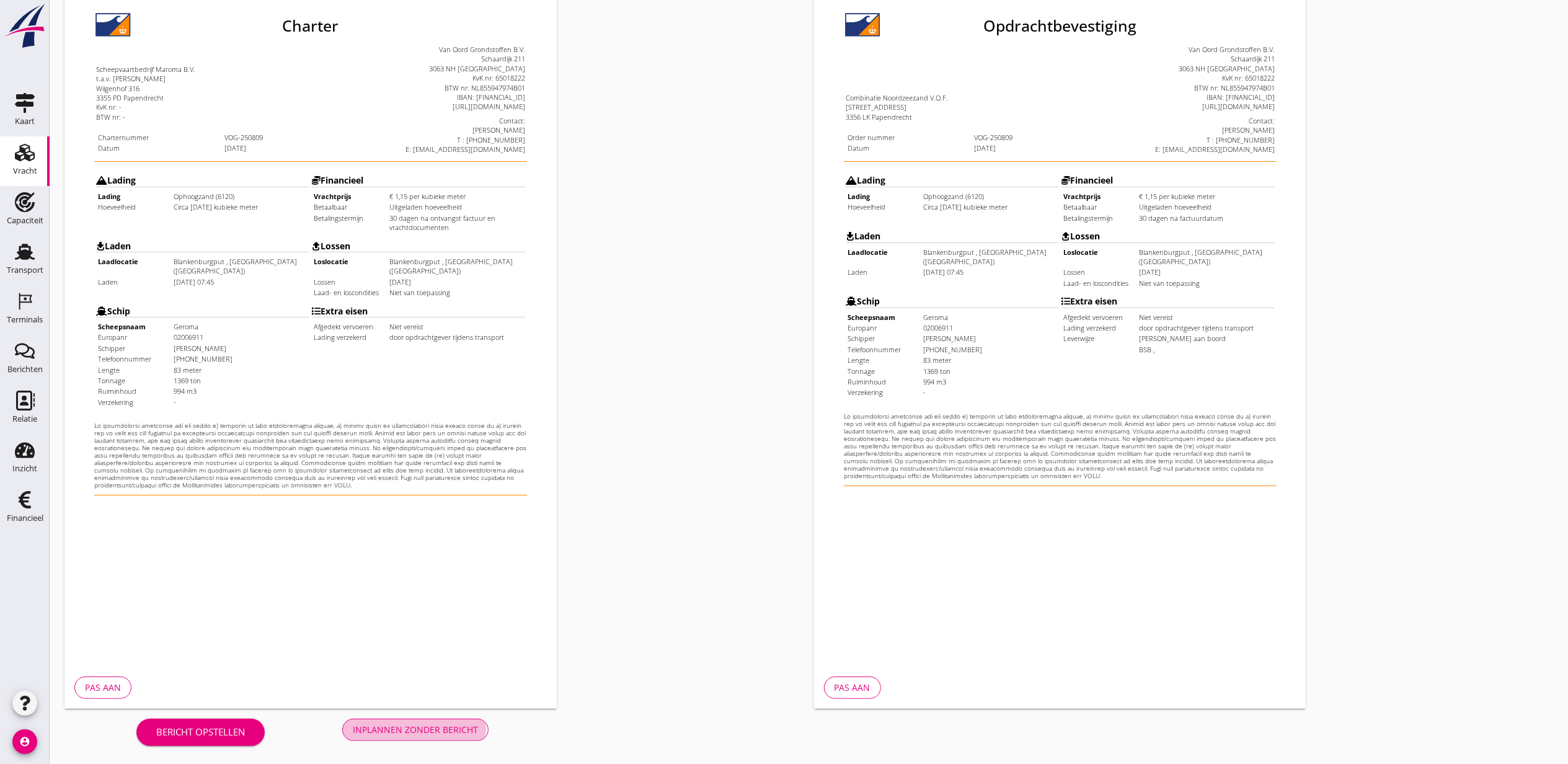
click at [448, 725] on div "Inplannen zonder bericht" at bounding box center [415, 730] width 125 height 13
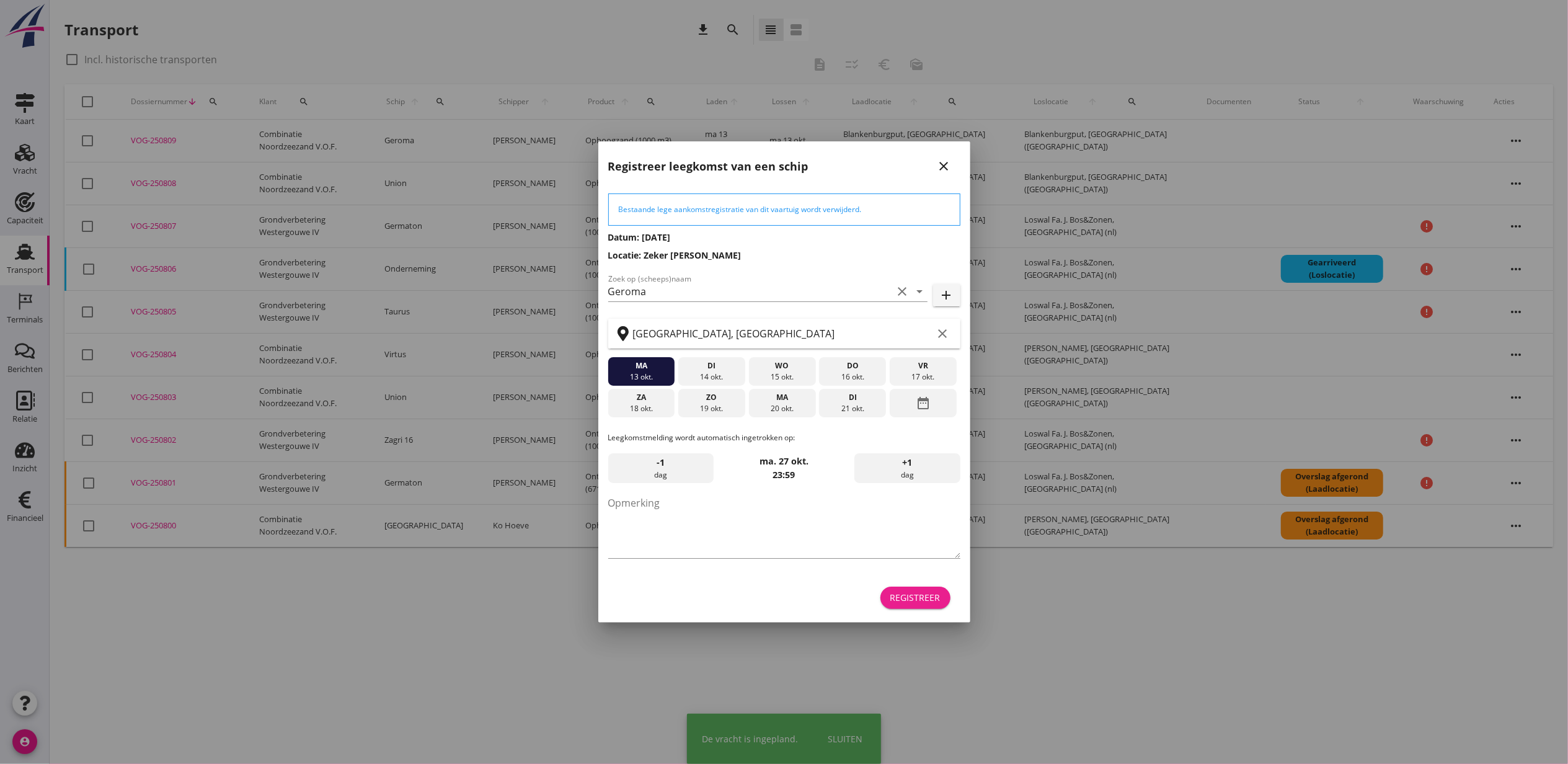
click at [924, 596] on div "Registreer" at bounding box center [915, 598] width 50 height 13
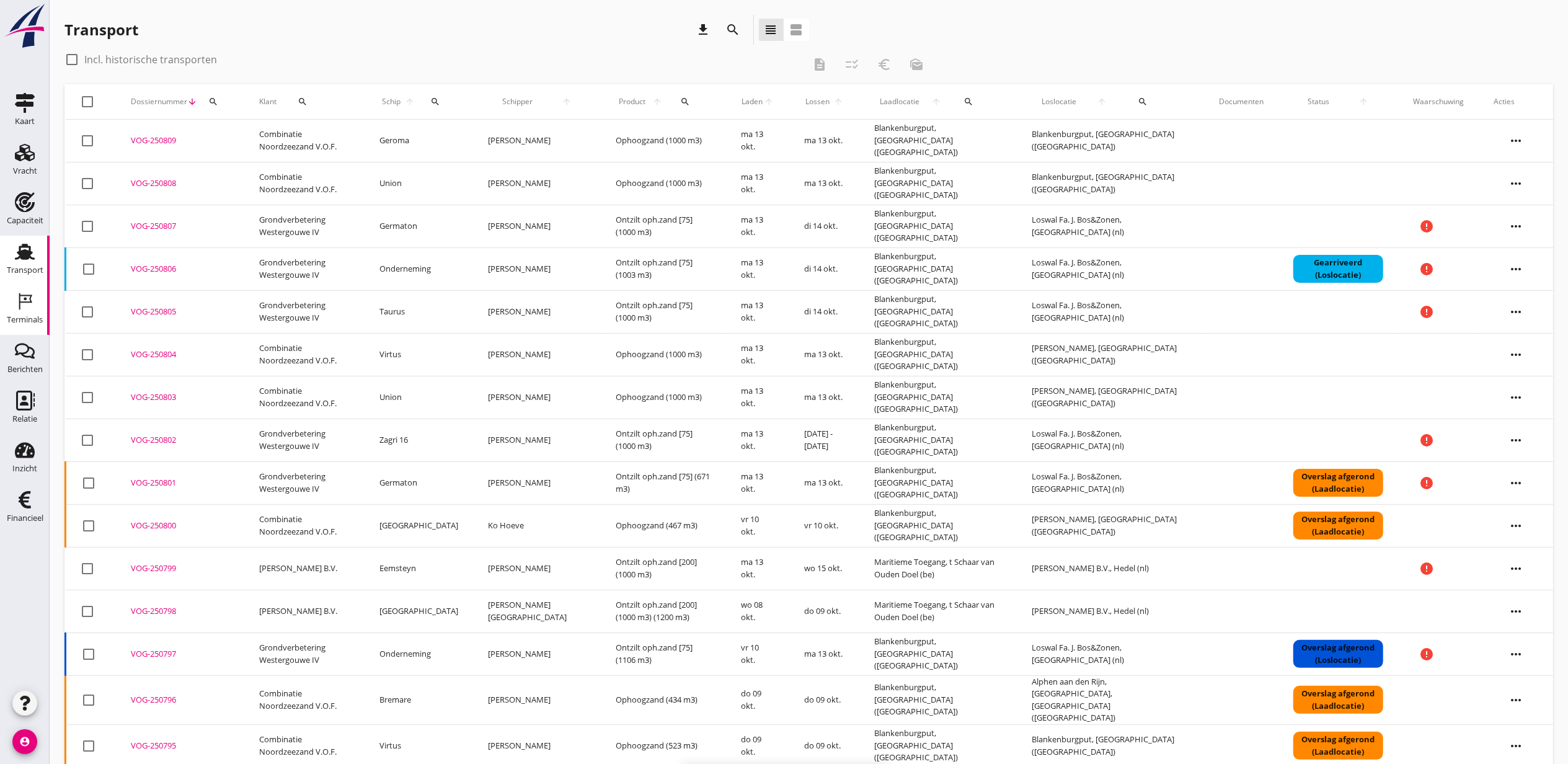
click at [15, 313] on div "Terminals" at bounding box center [25, 320] width 36 height 17
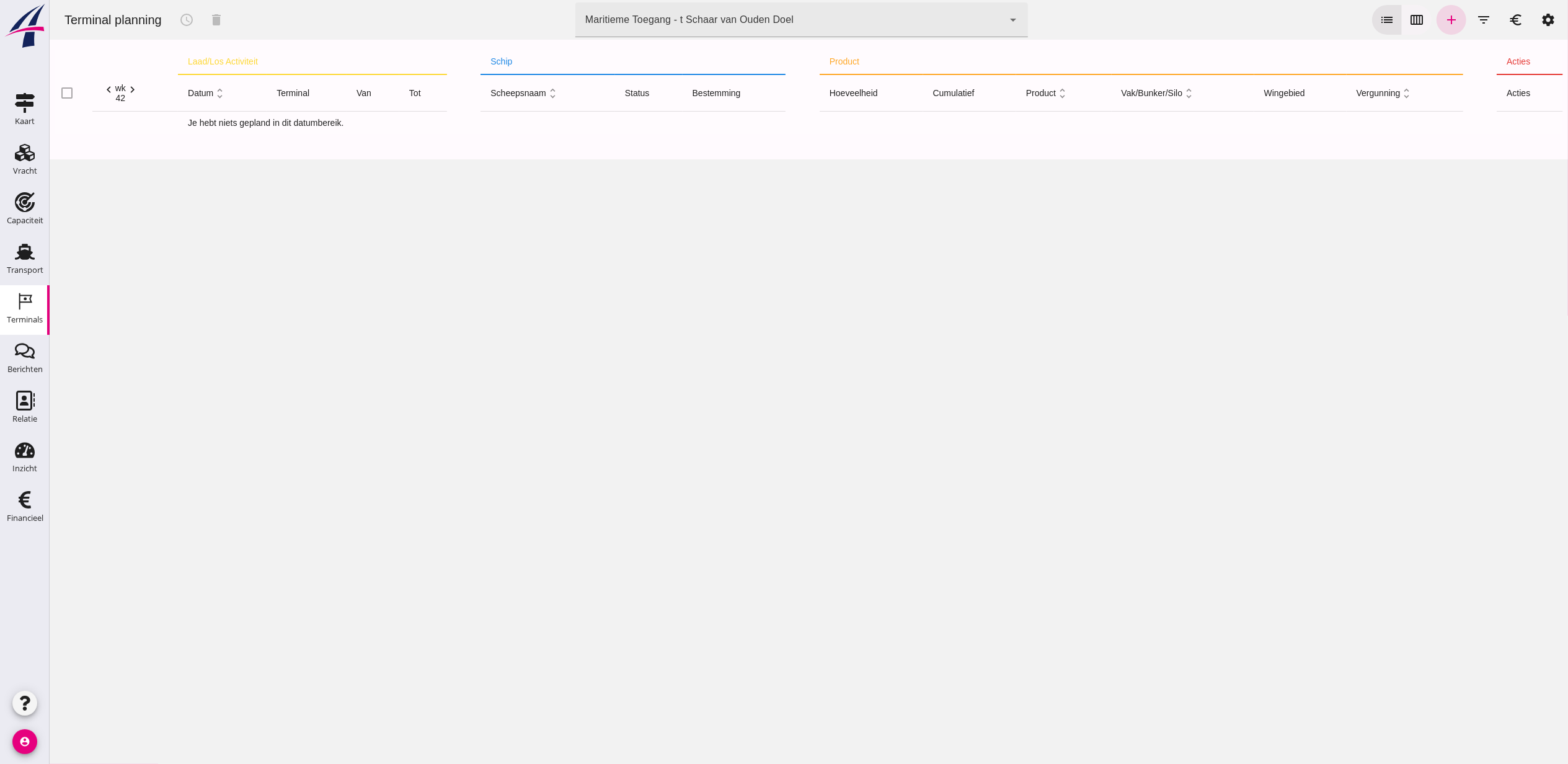
click at [1409, 20] on icon "calendar_view_week" at bounding box center [1416, 19] width 15 height 15
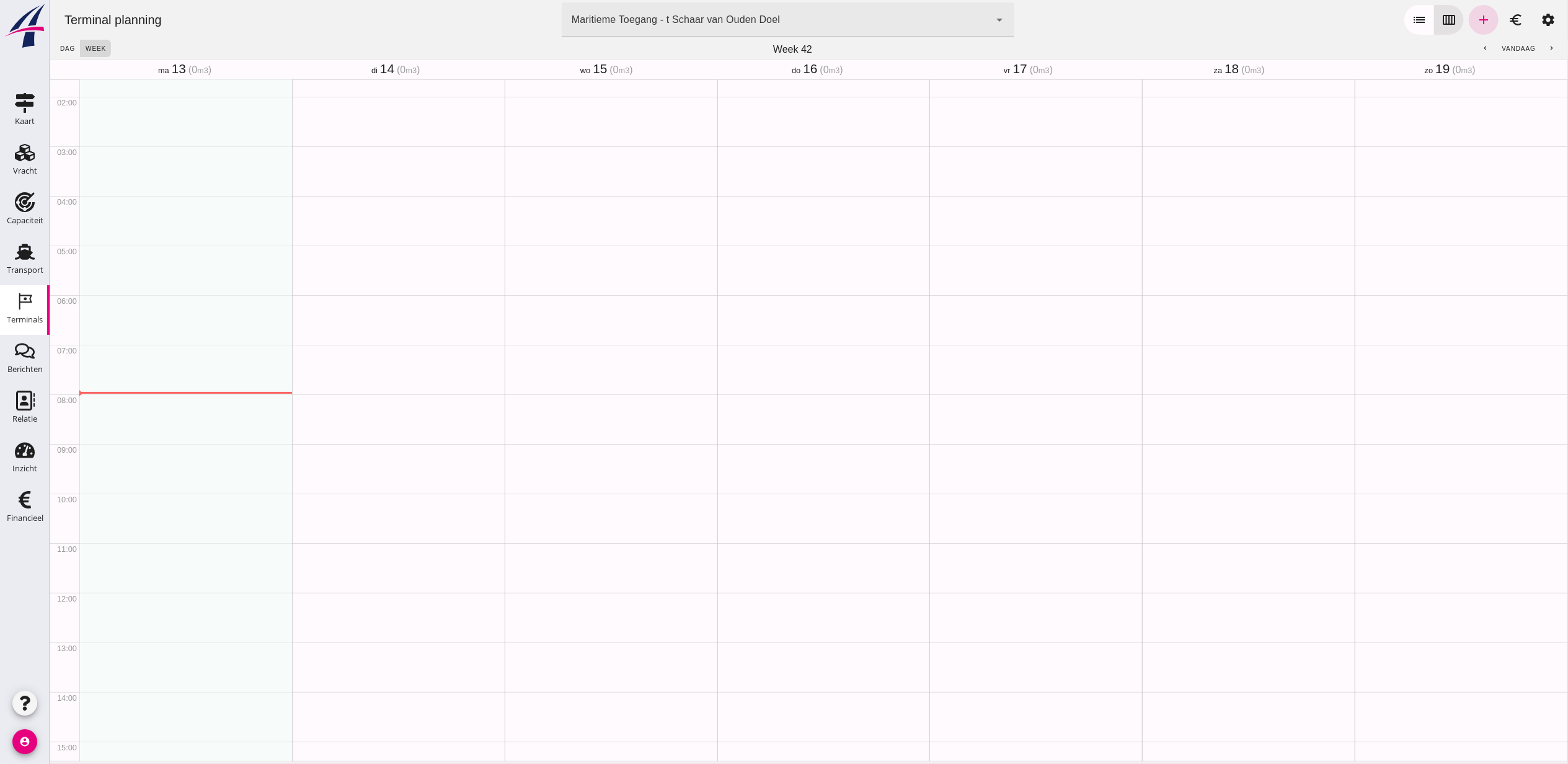
scroll to position [16, 0]
click at [825, 29] on div "Maritieme Toegang - t Schaar van Ouden Doel 453b08e2-5afb-49e8-a076-b9bc6000f457" at bounding box center [775, 19] width 428 height 35
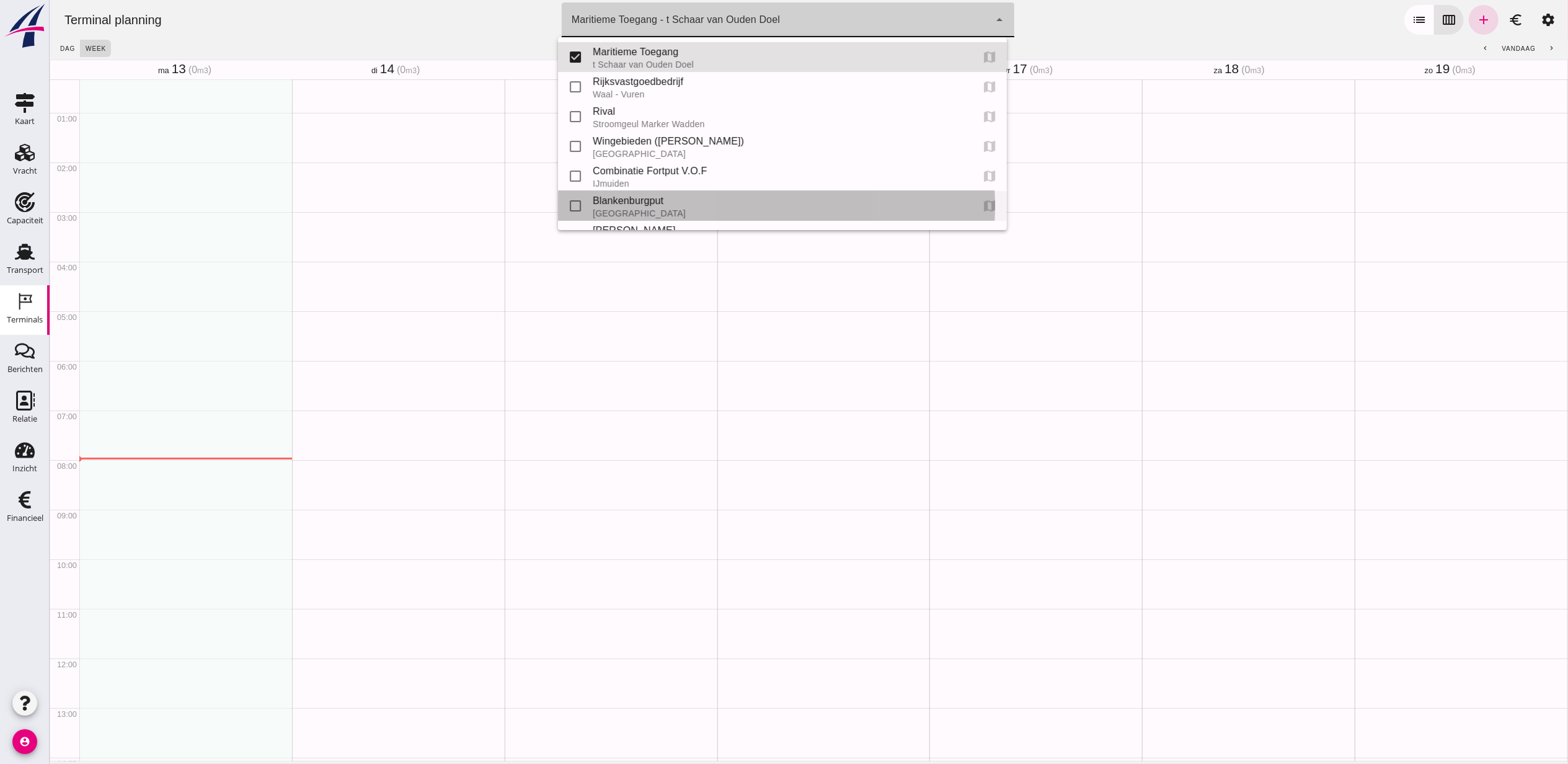
click at [775, 205] on div "Blankenburgput" at bounding box center [777, 201] width 370 height 15
type input "e6c78bfd-e3f1-4bb9-b01e-b37ce3668b52"
checkbox input "false"
checkbox input "true"
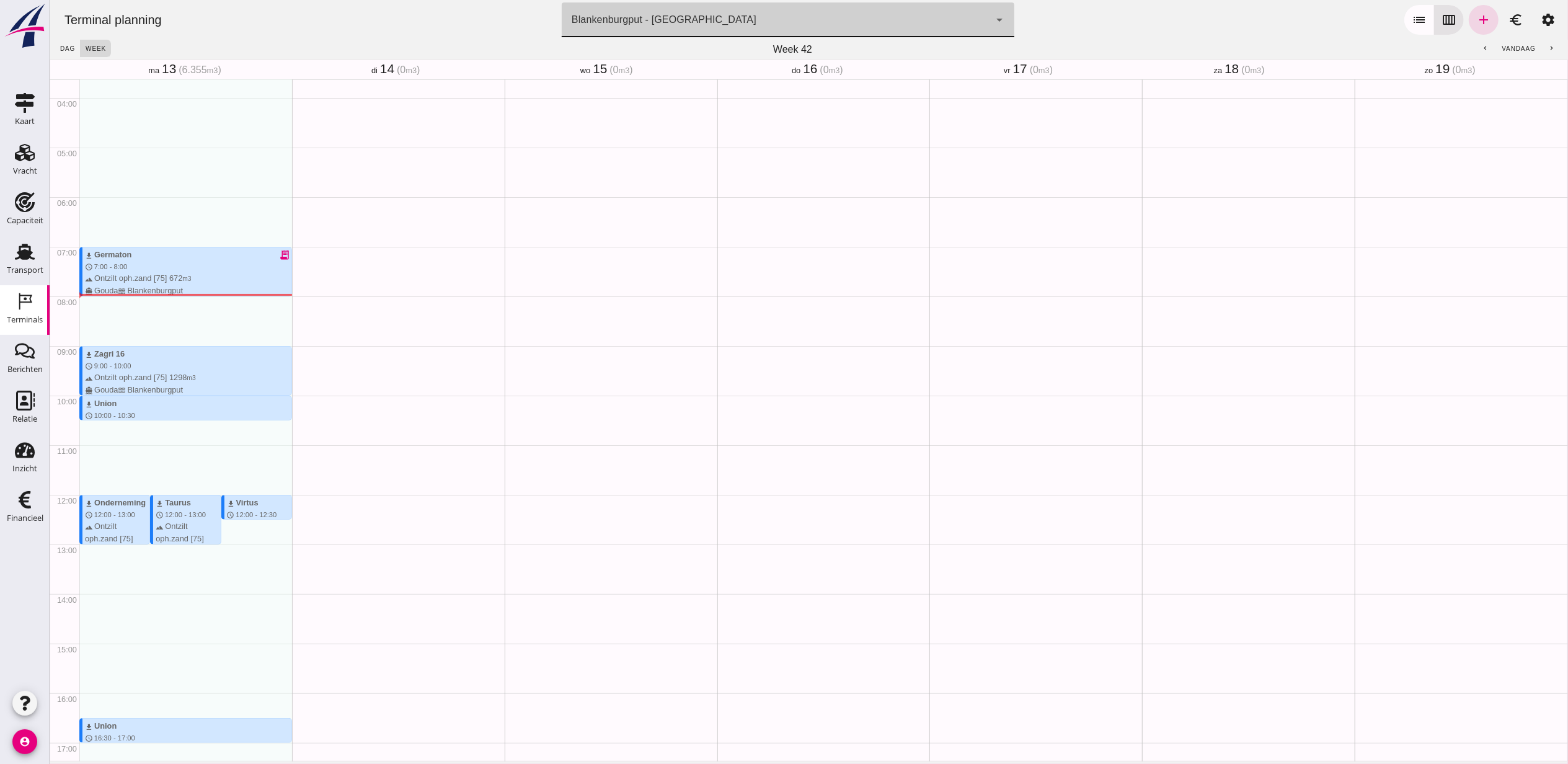
scroll to position [181, 0]
click at [1477, 20] on icon "add" at bounding box center [1483, 19] width 15 height 15
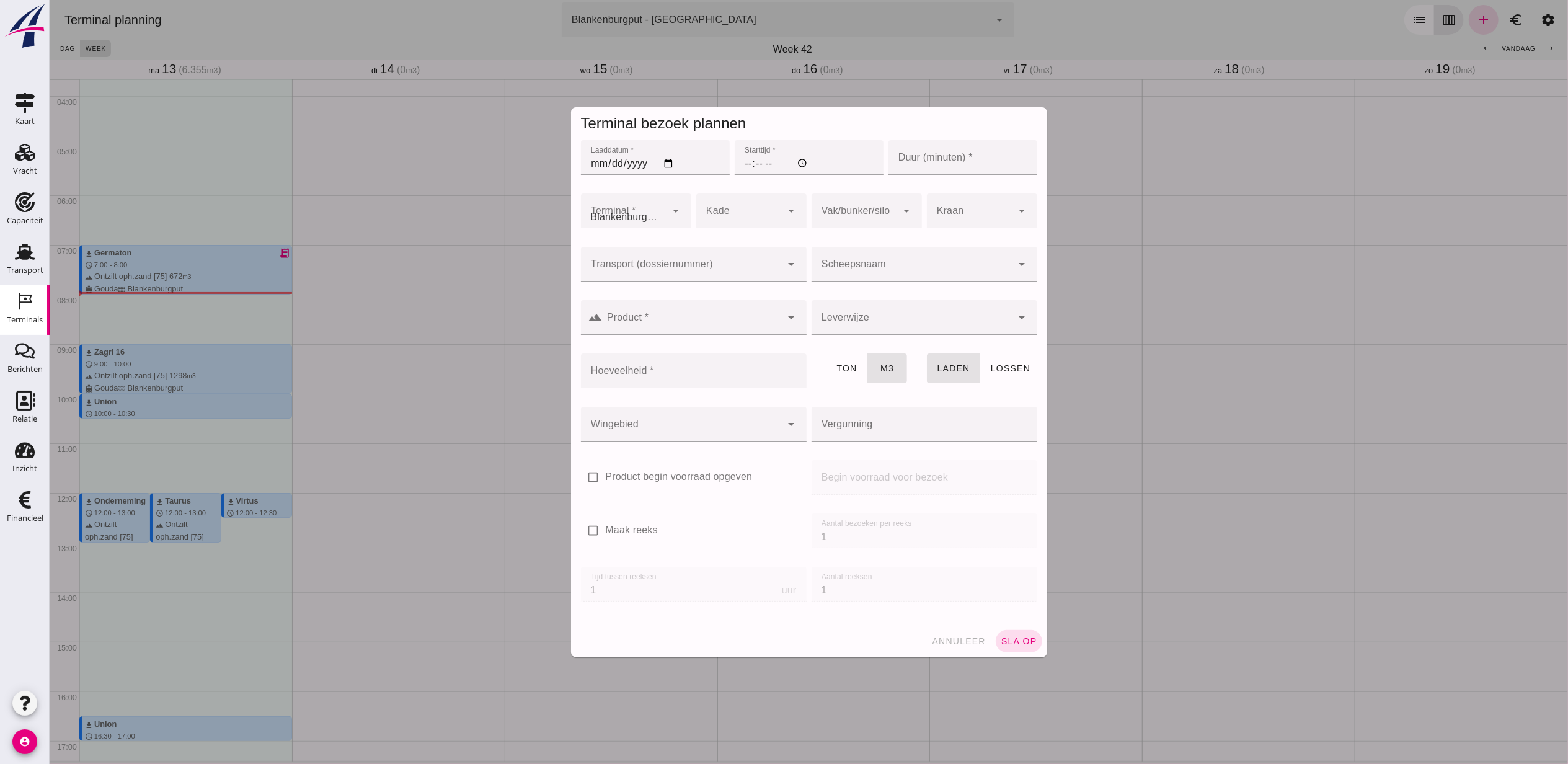
type input "Combinatie Noordzeezand V.O.F."
click at [667, 162] on input "Laaddatum *" at bounding box center [655, 157] width 149 height 35
type input "[DATE]"
click at [747, 164] on input "Starttijd *" at bounding box center [808, 157] width 149 height 35
type input "08:00"
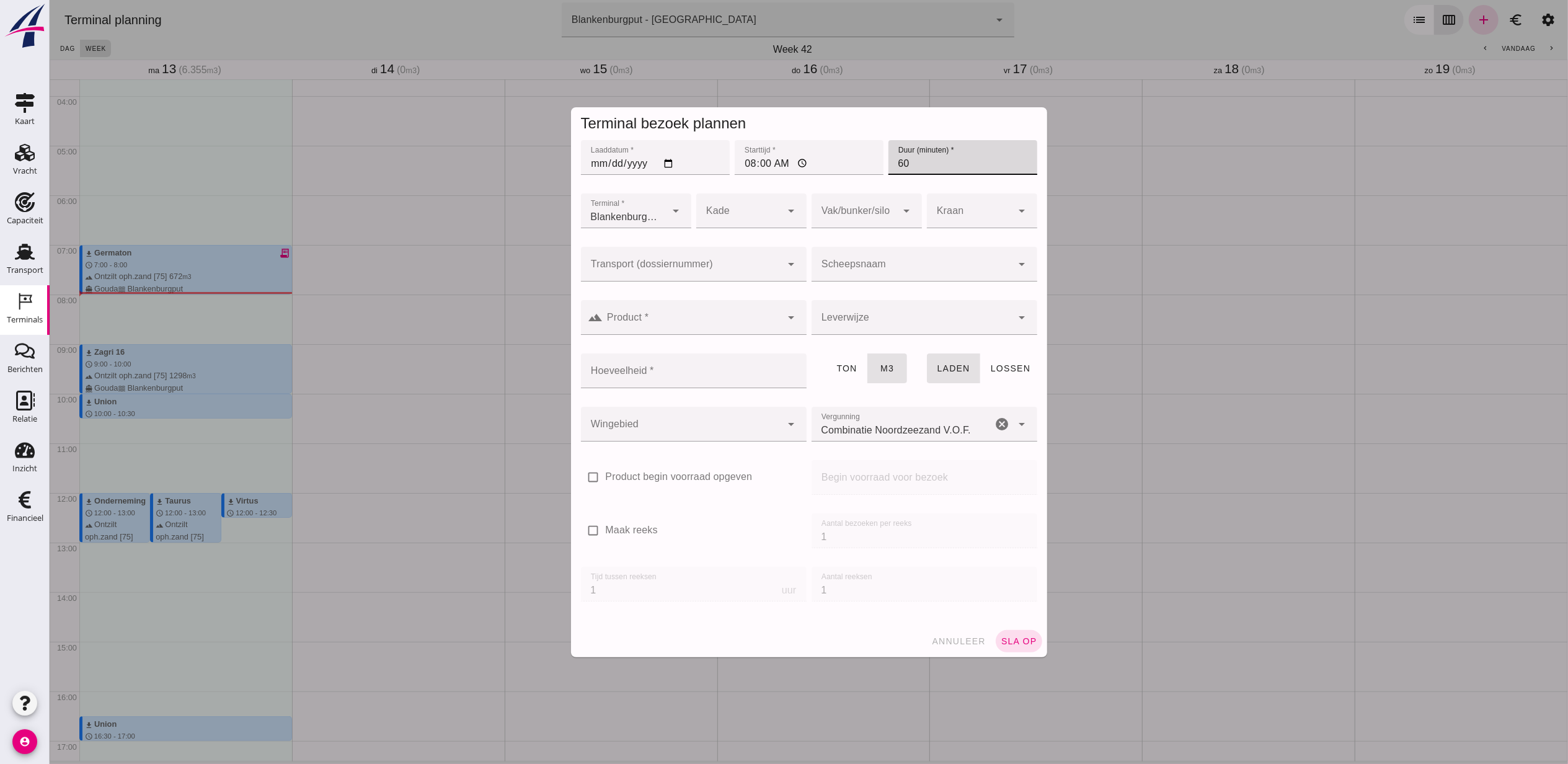
type input "60"
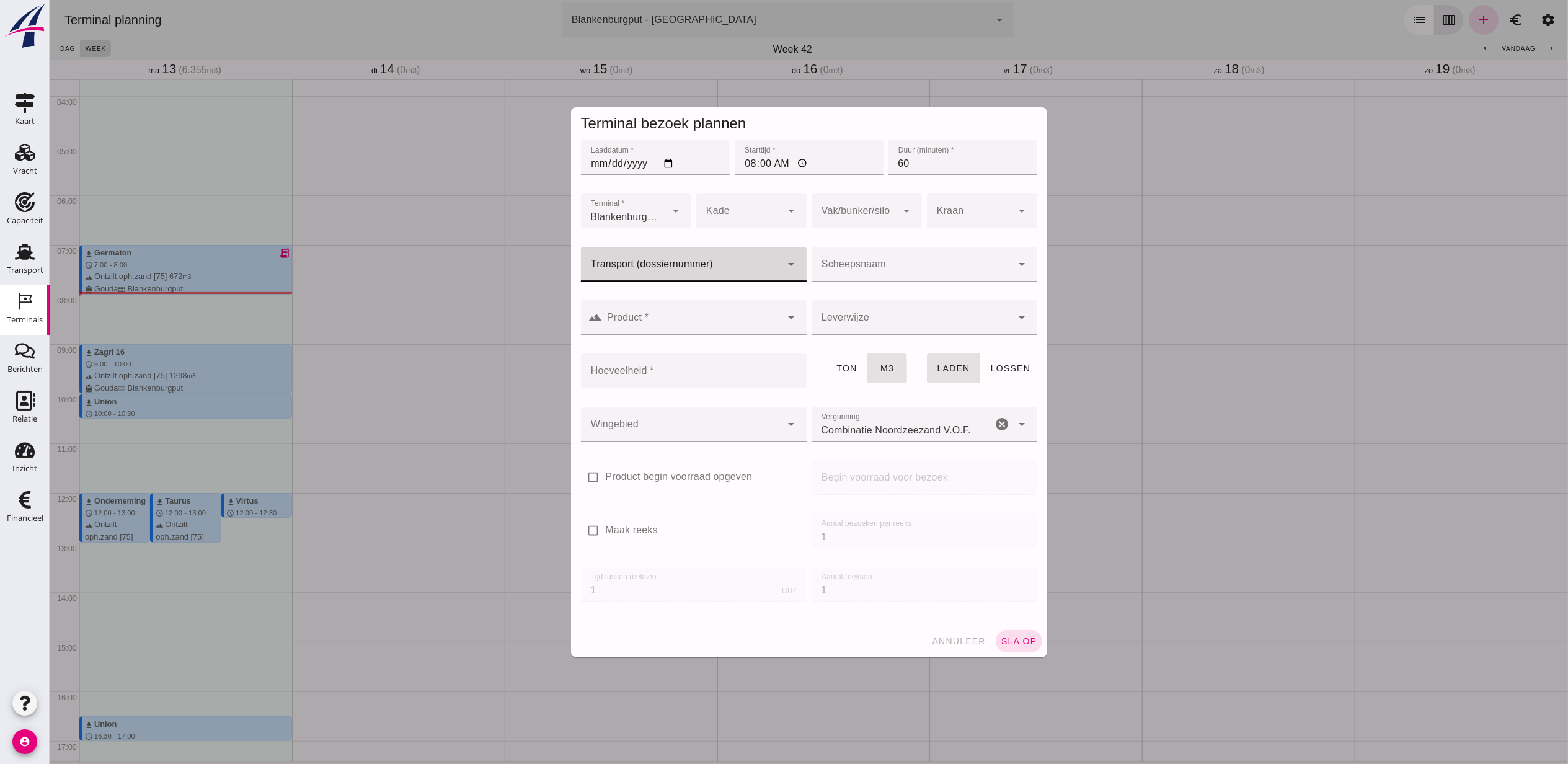
click at [752, 249] on div at bounding box center [680, 264] width 201 height 35
click at [690, 296] on div "VOG-250809" at bounding box center [687, 296] width 206 height 15
type input "VOG-250809"
type input "franco_on_board"
type input "994"
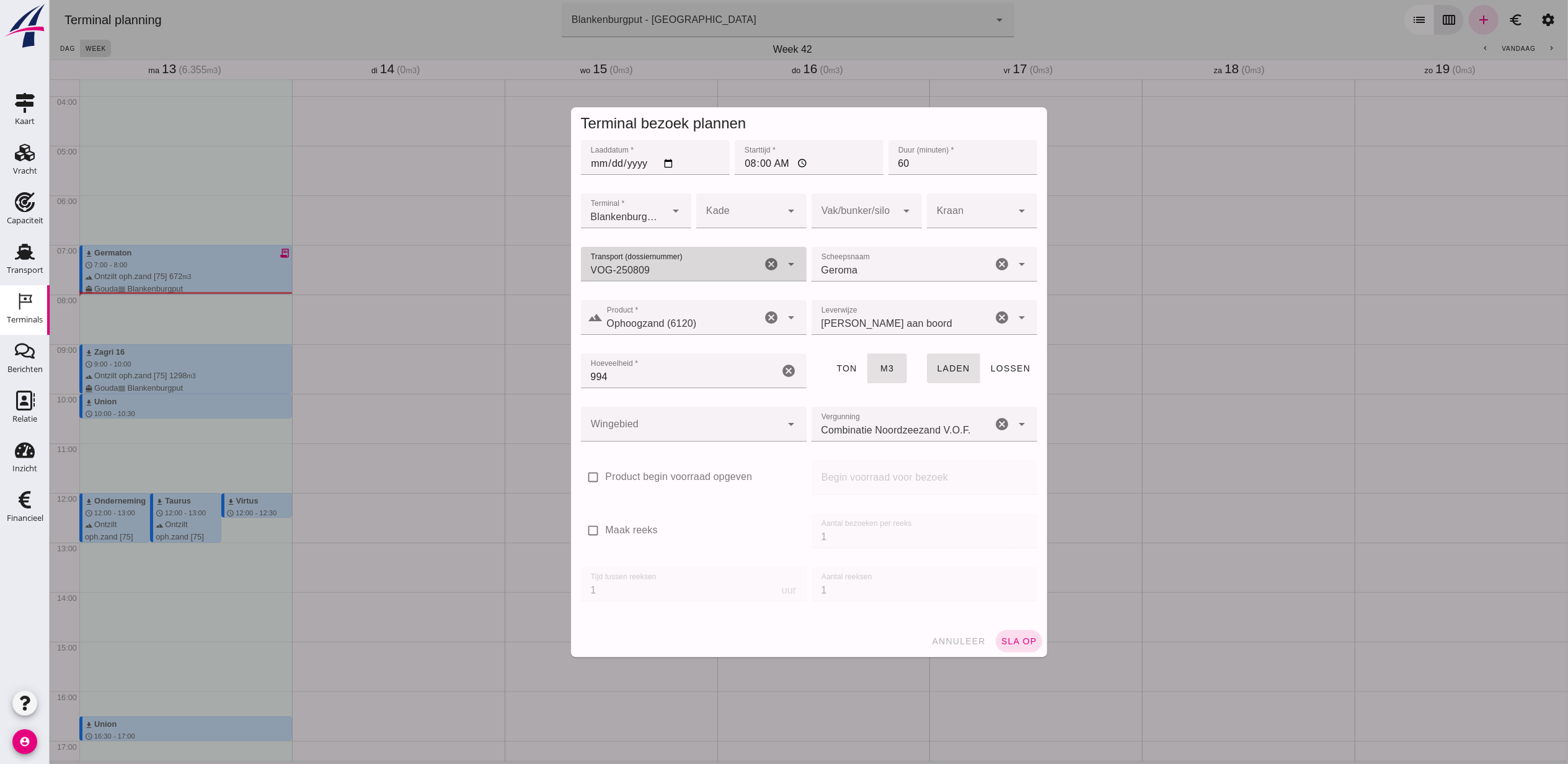
type input "VOG-250809"
click at [868, 211] on div at bounding box center [854, 211] width 86 height 35
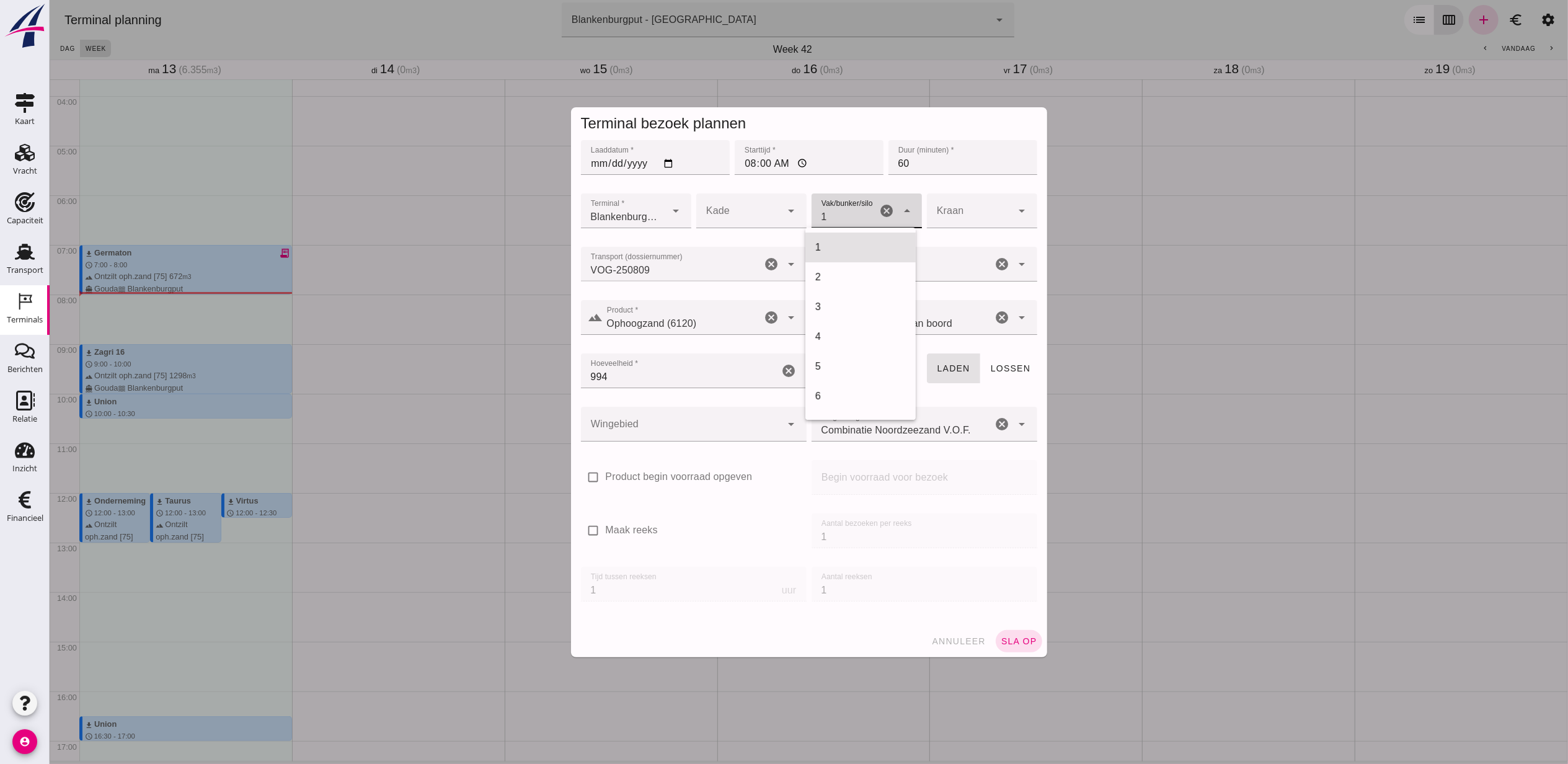
scroll to position [506, 0]
click at [871, 243] on div "18" at bounding box center [860, 247] width 91 height 15
type input "366"
click at [634, 423] on div at bounding box center [680, 424] width 201 height 35
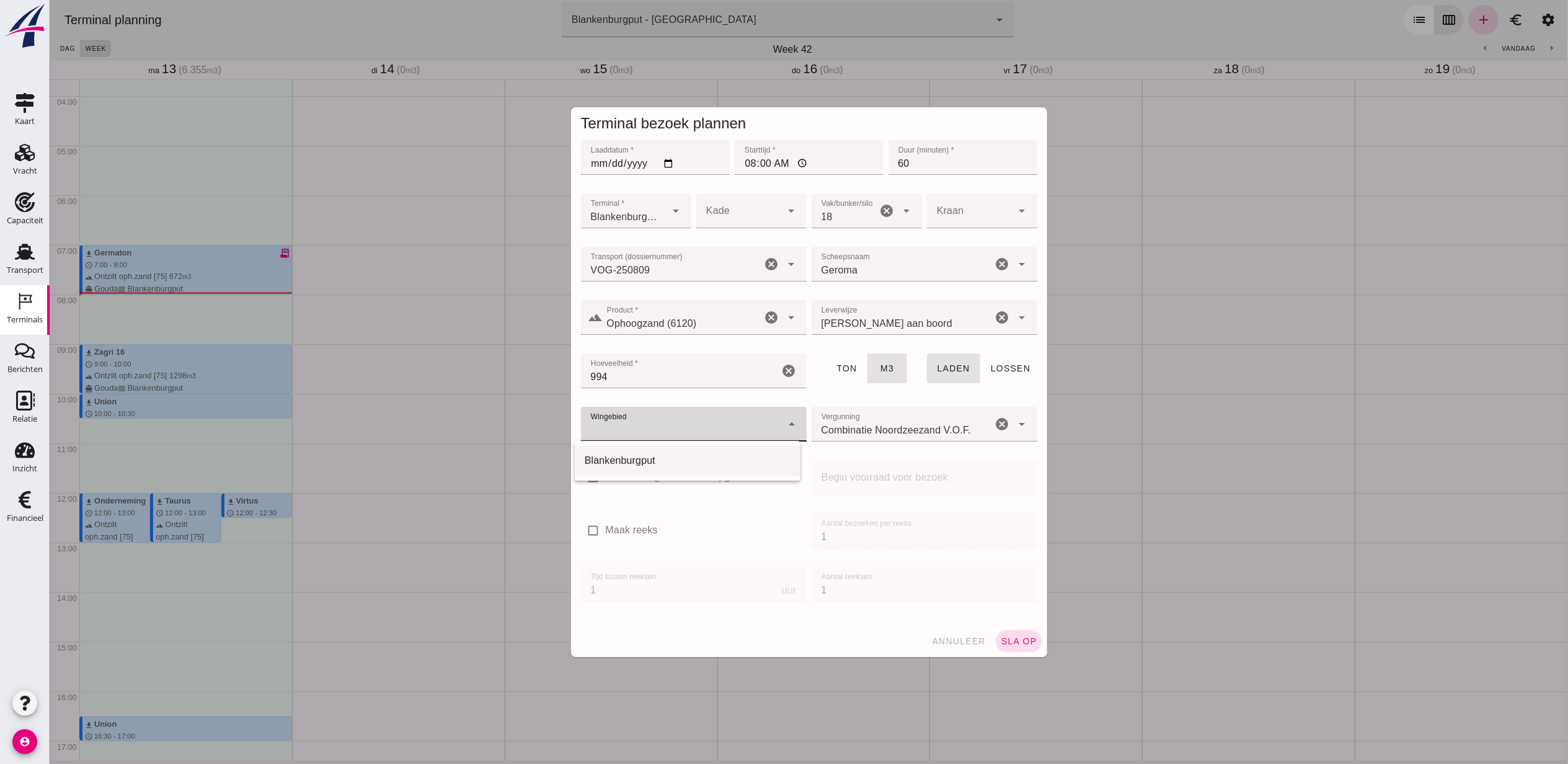
click at [650, 453] on div "Blankenburgput" at bounding box center [687, 461] width 206 height 15
type input "333"
click at [1026, 648] on button "sla op" at bounding box center [1018, 640] width 46 height 22
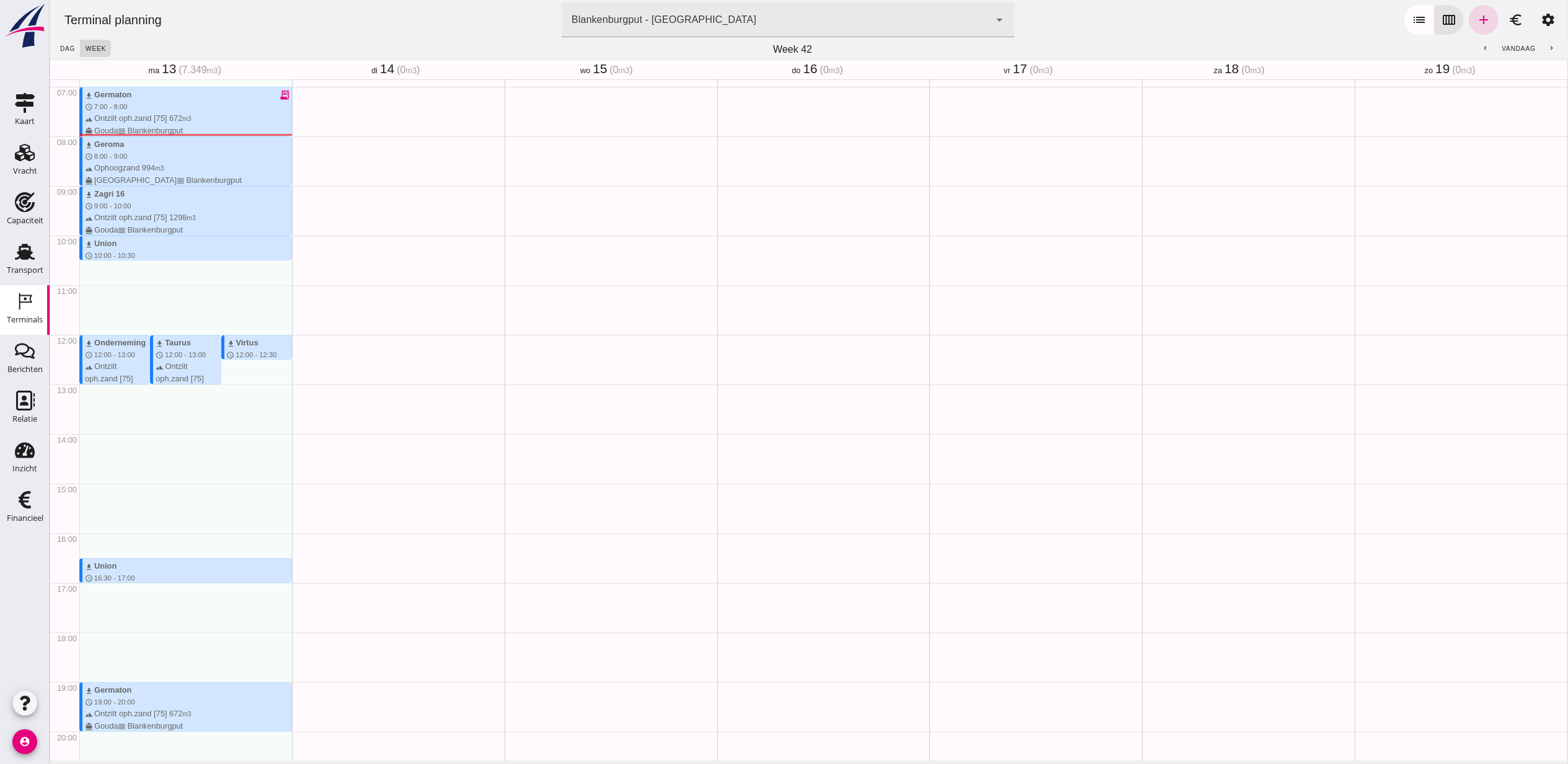
scroll to position [341, 0]
click at [536, 286] on div "Geen afspraken" at bounding box center [610, 333] width 213 height 1190
